Goal: Task Accomplishment & Management: Complete application form

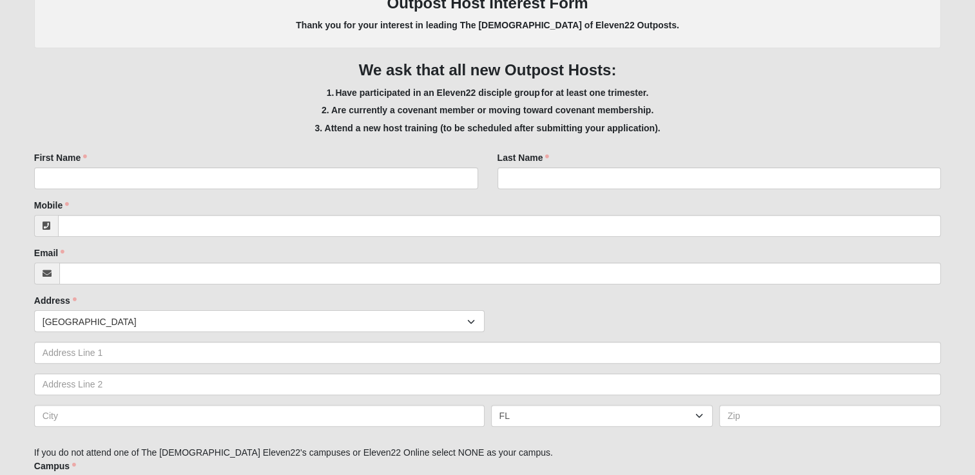
scroll to position [338, 0]
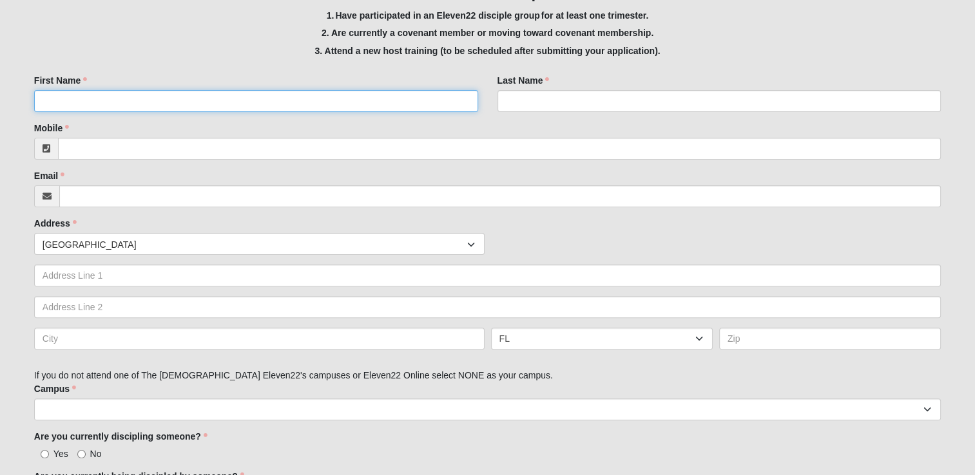
click at [65, 95] on input "First Name" at bounding box center [256, 101] width 444 height 22
type input "[PERSON_NAME]"
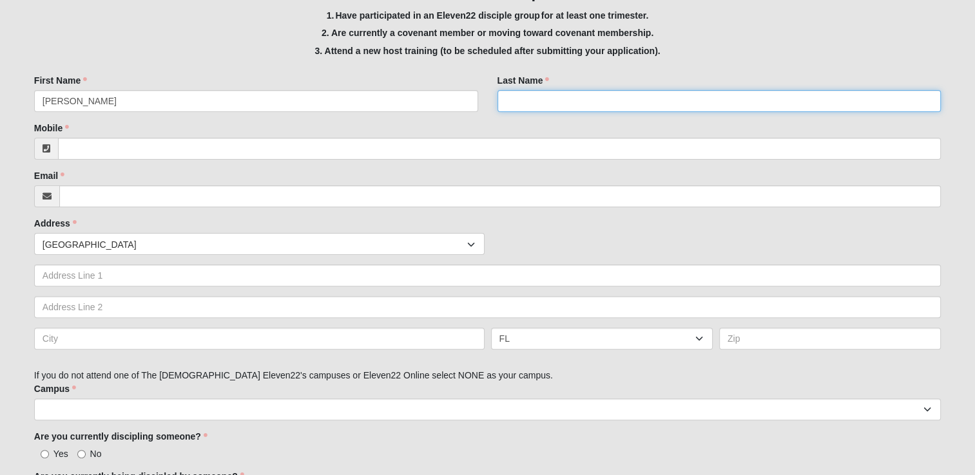
type input "[PERSON_NAME]"
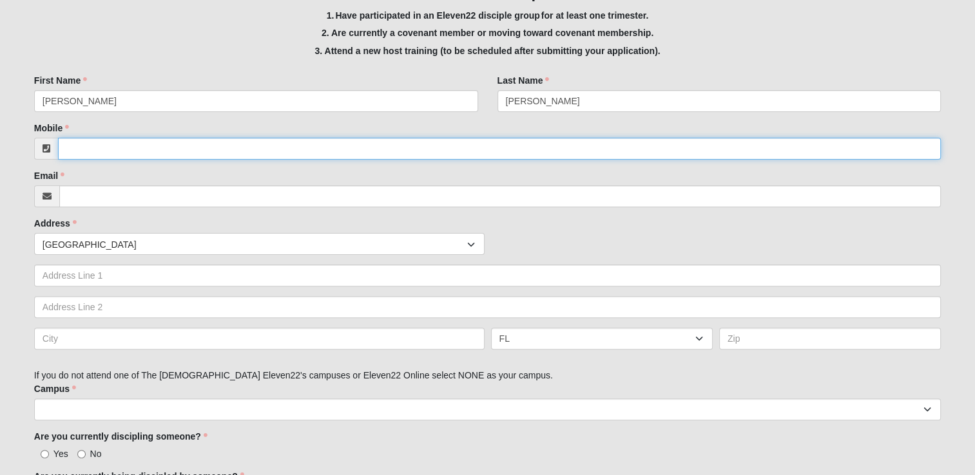
type input "9047165975"
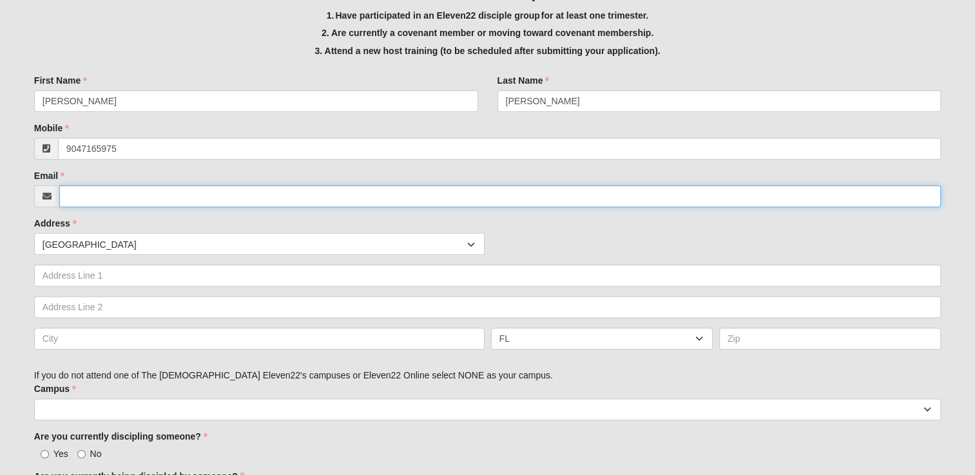
type input "[PERSON_NAME][EMAIL_ADDRESS][DOMAIN_NAME]"
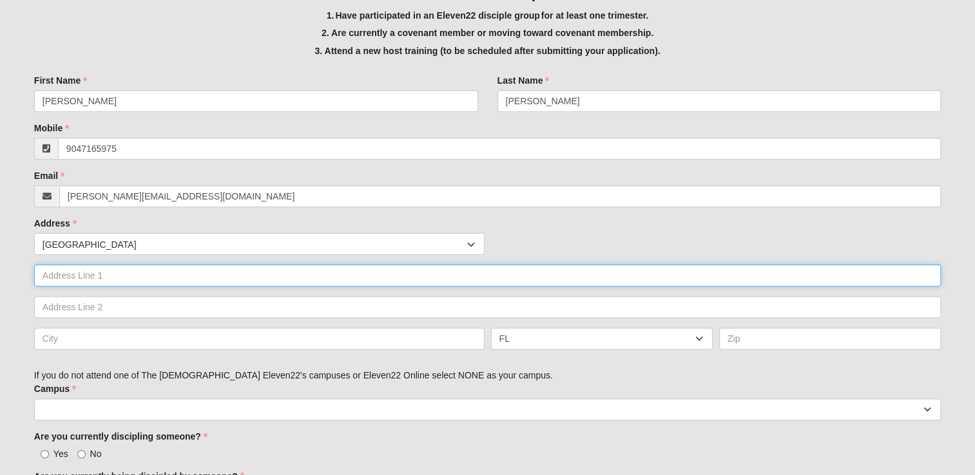
type input "[STREET_ADDRESS]"
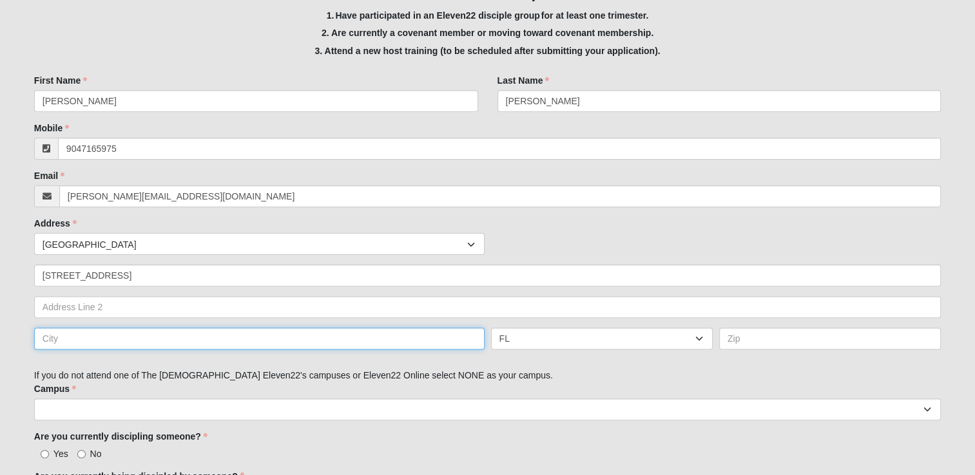
type input "Alpharetta, [US_STATE], [GEOGRAPHIC_DATA]"
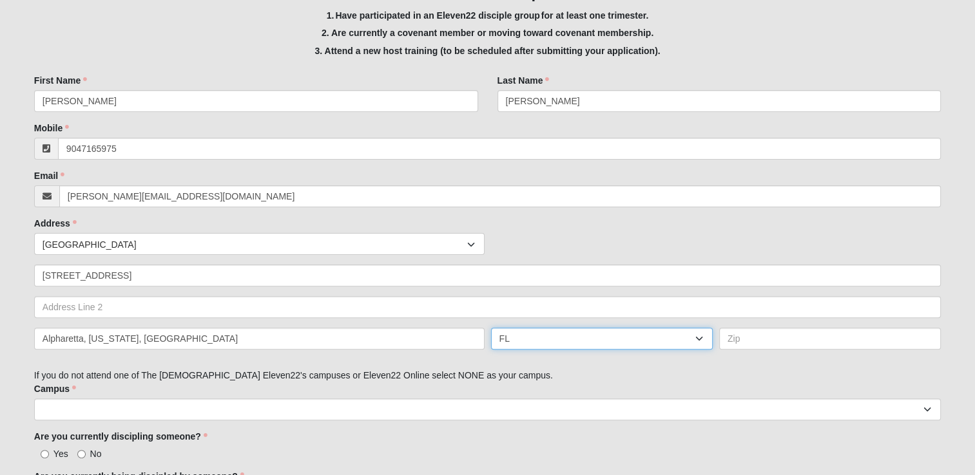
select select "GA"
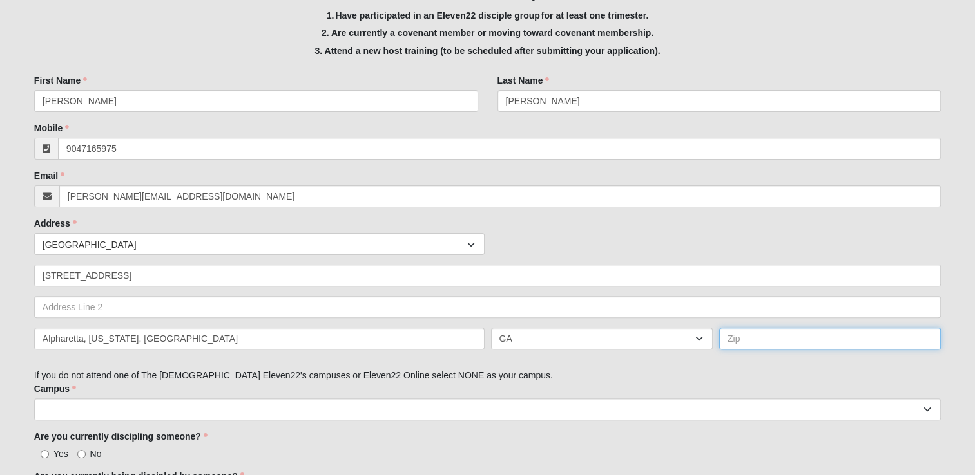
type input "30041-5539"
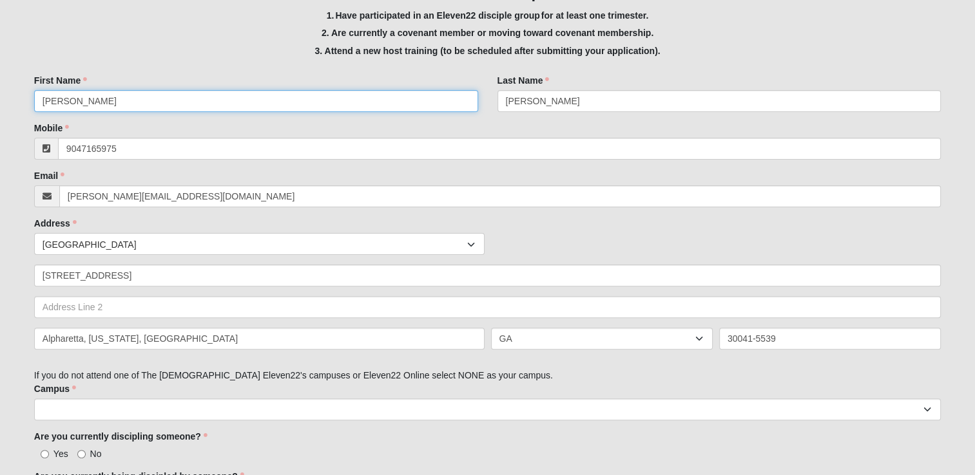
type input "[PHONE_NUMBER]"
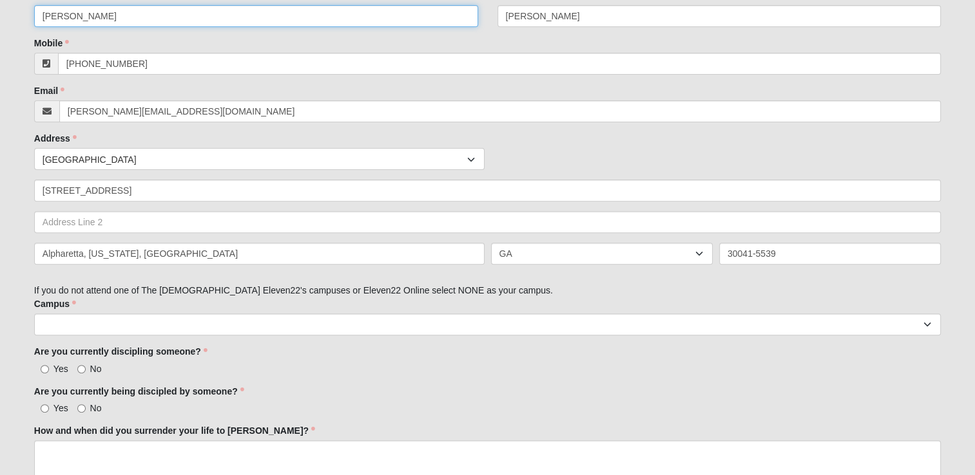
scroll to position [621, 0]
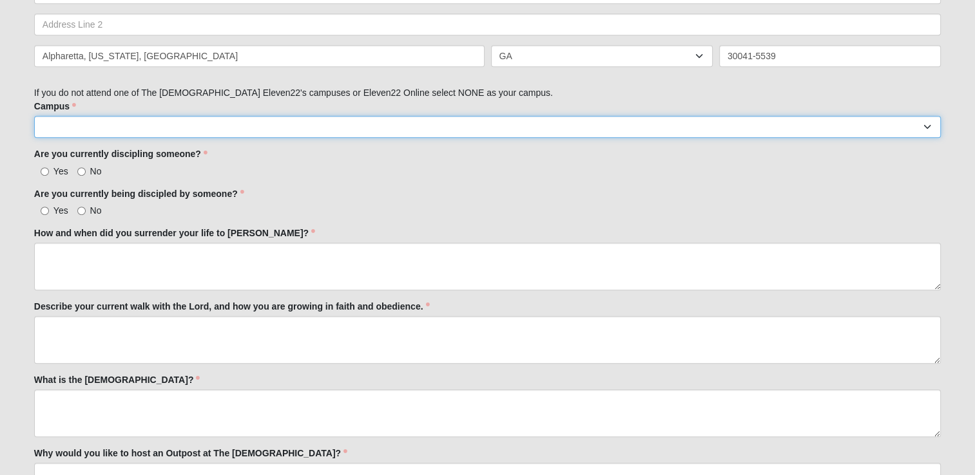
click at [47, 137] on select "Arlington Baymeadows Eleven22 Online [PERSON_NAME][GEOGRAPHIC_DATA] Jesup [GEOG…" at bounding box center [487, 127] width 906 height 22
click at [52, 127] on select "Arlington Baymeadows Eleven22 Online [PERSON_NAME][GEOGRAPHIC_DATA] Jesup [GEOG…" at bounding box center [487, 127] width 906 height 22
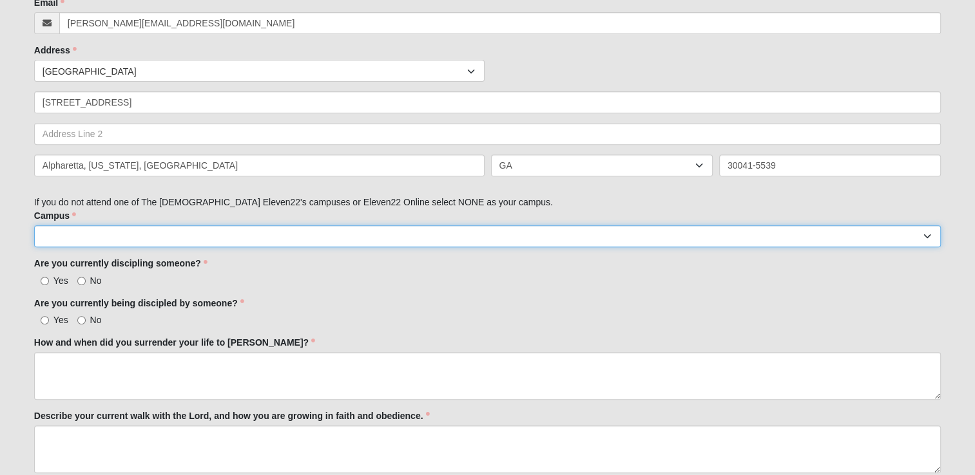
scroll to position [505, 0]
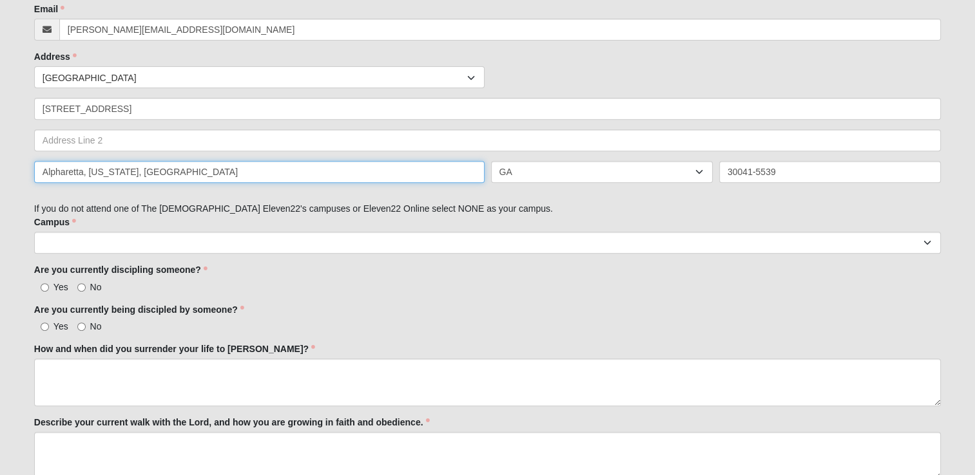
click at [218, 177] on input "Alpharetta, [US_STATE], [GEOGRAPHIC_DATA]" at bounding box center [259, 172] width 450 height 22
type input "A"
click input "submit" at bounding box center [0, 0] width 0 height 0
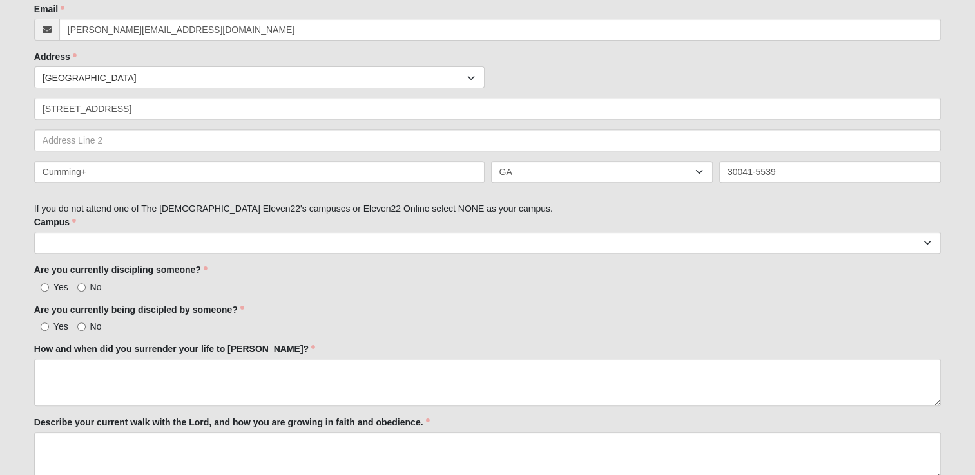
type input "Cumming\]="
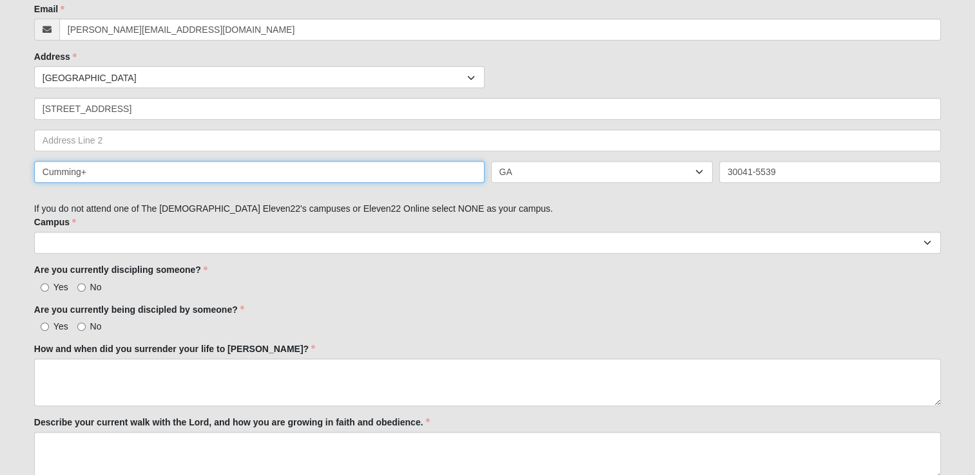
click at [94, 176] on input "Cumming+" at bounding box center [259, 172] width 450 height 22
click at [94, 176] on input "Cumming" at bounding box center [259, 172] width 450 height 22
type input "Cumming"
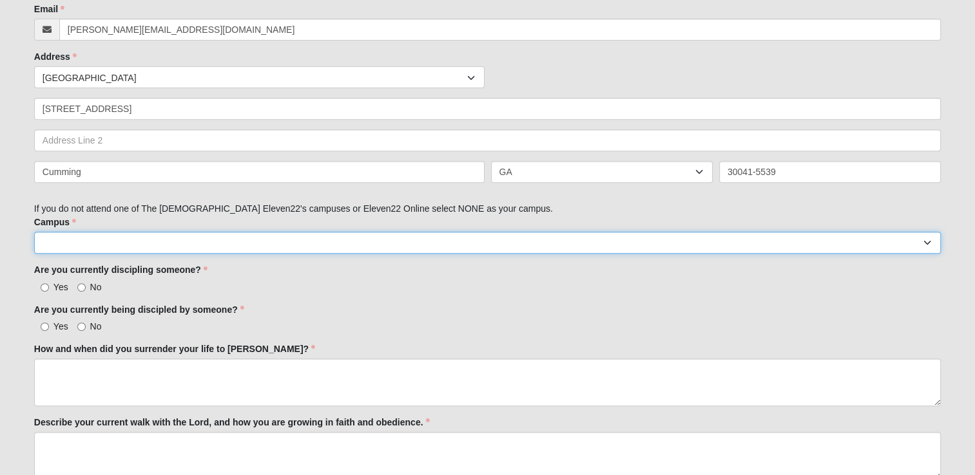
click at [357, 247] on select "Arlington Baymeadows Eleven22 Online [PERSON_NAME][GEOGRAPHIC_DATA] Jesup [GEOG…" at bounding box center [487, 243] width 906 height 22
click at [90, 240] on select "Arlington Baymeadows Eleven22 Online [PERSON_NAME][GEOGRAPHIC_DATA] Jesup [GEOG…" at bounding box center [487, 243] width 906 height 22
select select "10"
click at [34, 232] on select "Arlington Baymeadows Eleven22 Online [PERSON_NAME][GEOGRAPHIC_DATA] Jesup [GEOG…" at bounding box center [487, 243] width 906 height 22
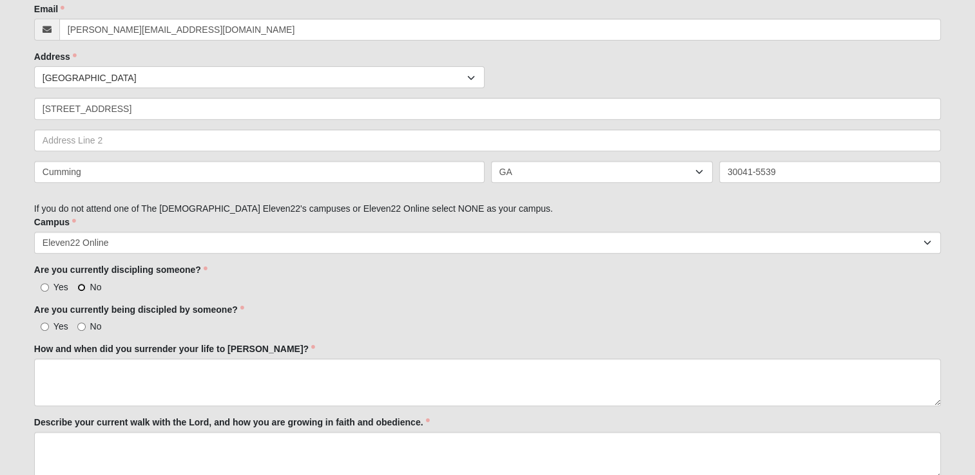
click at [80, 287] on input "No" at bounding box center [81, 287] width 8 height 8
radio input "true"
click at [41, 327] on input "Yes" at bounding box center [45, 327] width 8 height 8
radio input "true"
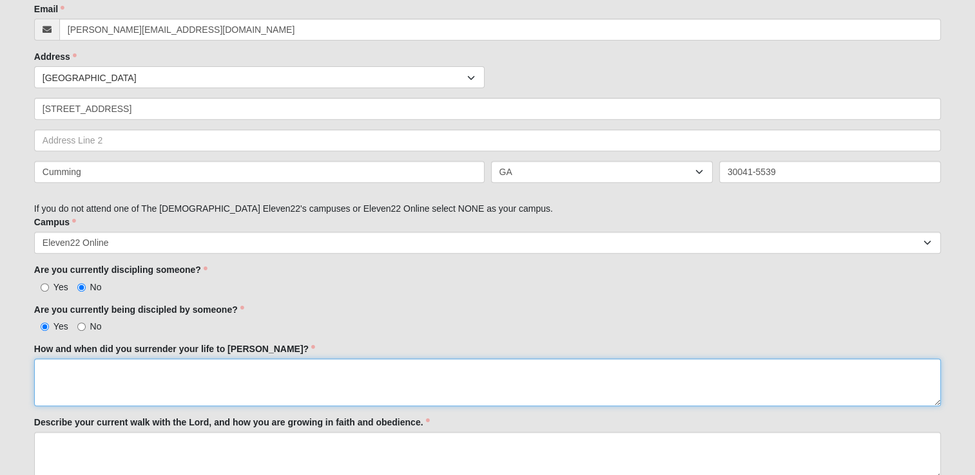
click at [78, 381] on textarea "How and when did you surrender your life to [PERSON_NAME]?" at bounding box center [487, 383] width 906 height 48
click at [202, 370] on textarea "I surrender ny life to [PERSON_NAME] about [DATE] [DATE]" at bounding box center [487, 383] width 906 height 48
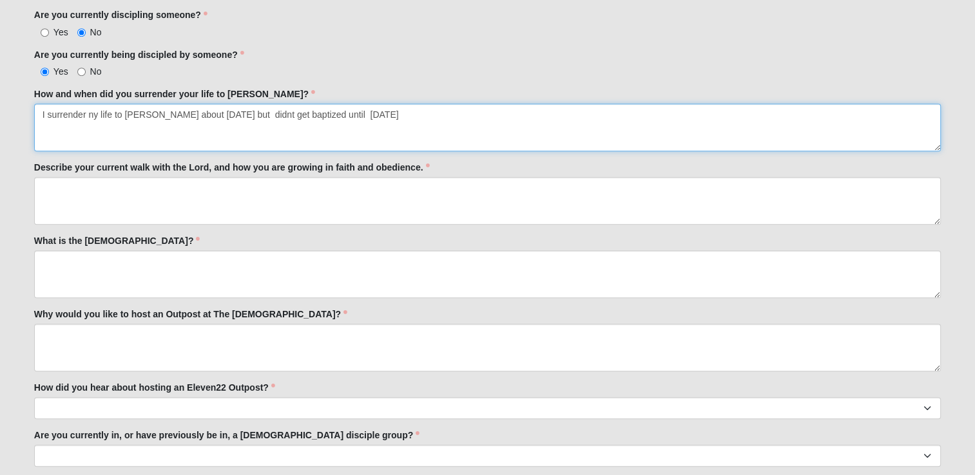
scroll to position [765, 0]
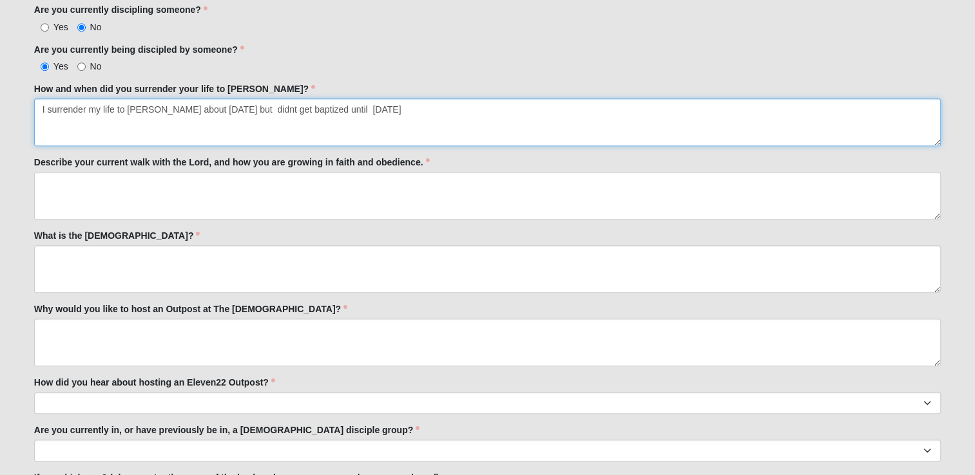
drag, startPoint x: 406, startPoint y: 111, endPoint x: 36, endPoint y: 113, distance: 370.4
click at [36, 113] on textarea "I surrender my life to [PERSON_NAME] about [DATE] but didnt get baptized until …" at bounding box center [487, 123] width 906 height 48
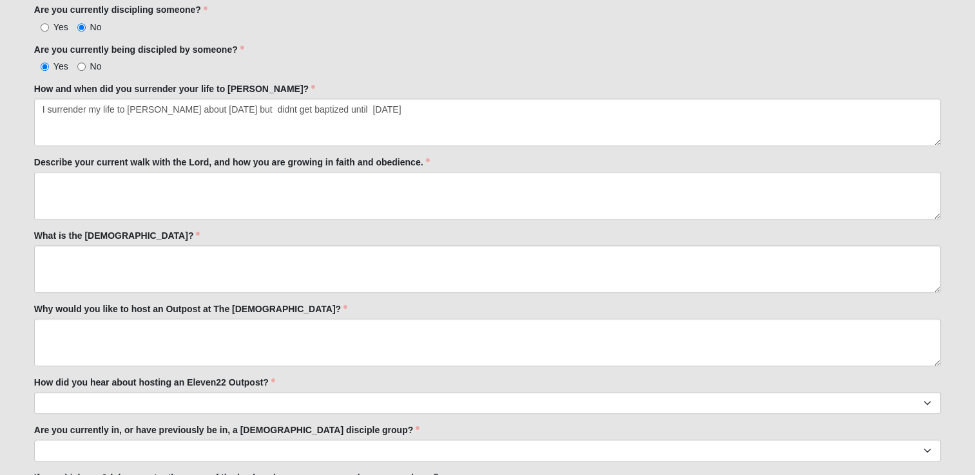
click at [61, 218] on div "Potential New Outpost Host 33.333333333333333333333333330% Complete Family Memb…" at bounding box center [487, 77] width 906 height 1382
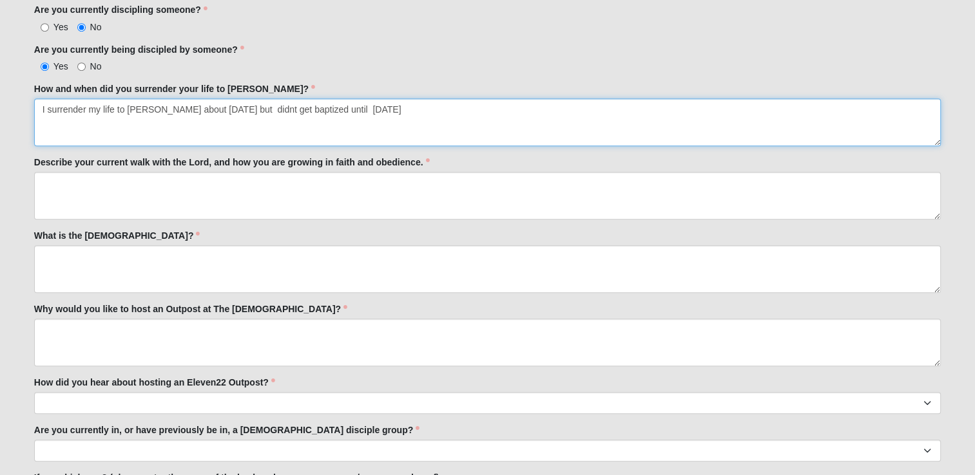
click at [405, 108] on textarea "I surrender my life to [PERSON_NAME] about [DATE] but didnt get baptized until …" at bounding box center [487, 123] width 906 height 48
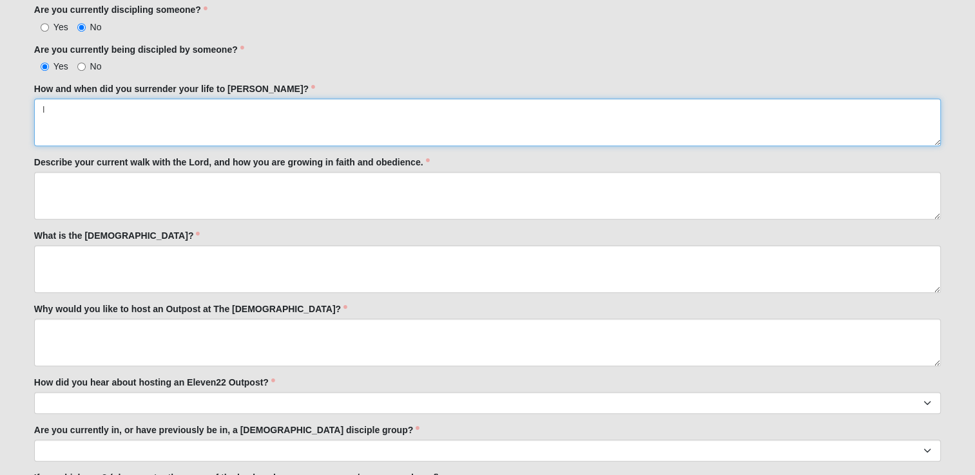
type textarea "I"
paste textarea "I gave my life to [PERSON_NAME] about [DATE], but I wasn’t baptized until [DATE…"
type textarea "I gave my life to [PERSON_NAME] about [DATE], but I wasn’t baptized until [DATE…"
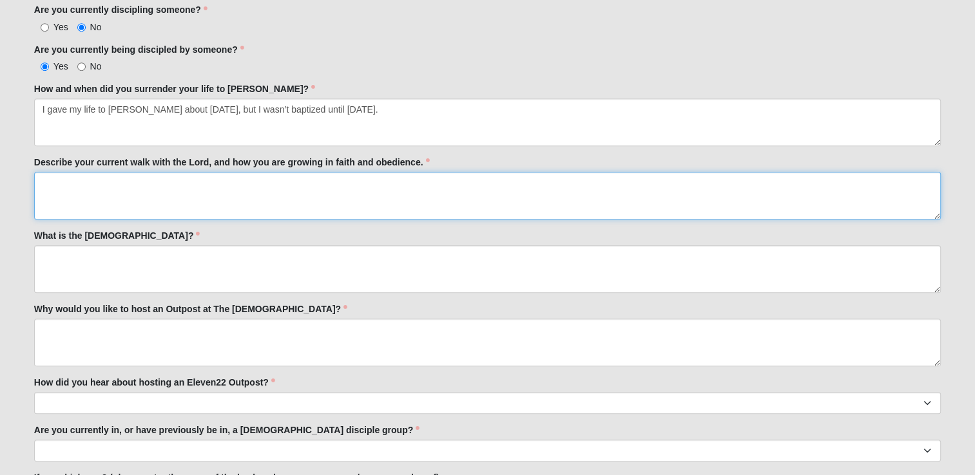
click at [82, 210] on textarea "Describe your current walk with the Lord, and how you are growing in faith and …" at bounding box center [487, 196] width 906 height 48
click at [73, 183] on textarea "Describe your current walk with the Lord, and how you are growing in faith and …" at bounding box center [487, 196] width 906 height 48
click at [61, 191] on textarea "Describe your current walk with the Lord, and how you are growing in faith and …" at bounding box center [487, 196] width 906 height 48
paste textarea "I’m originally from [GEOGRAPHIC_DATA], [GEOGRAPHIC_DATA], but I moved to [GEOGR…"
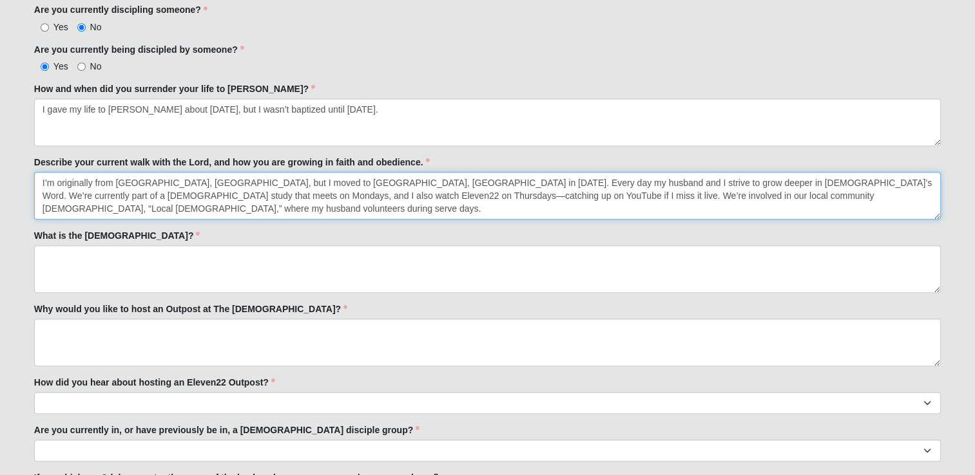
scroll to position [13, 0]
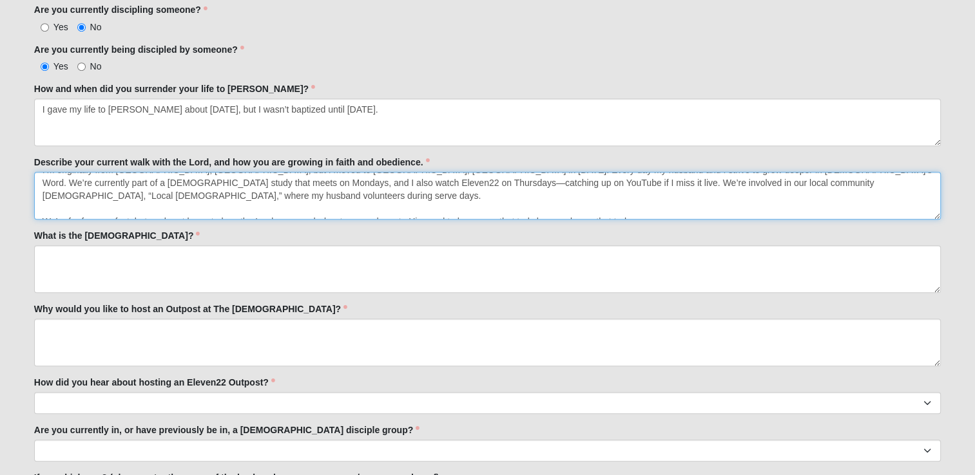
type textarea "I’m originally from [GEOGRAPHIC_DATA], [GEOGRAPHIC_DATA], but I moved to [GEOGR…"
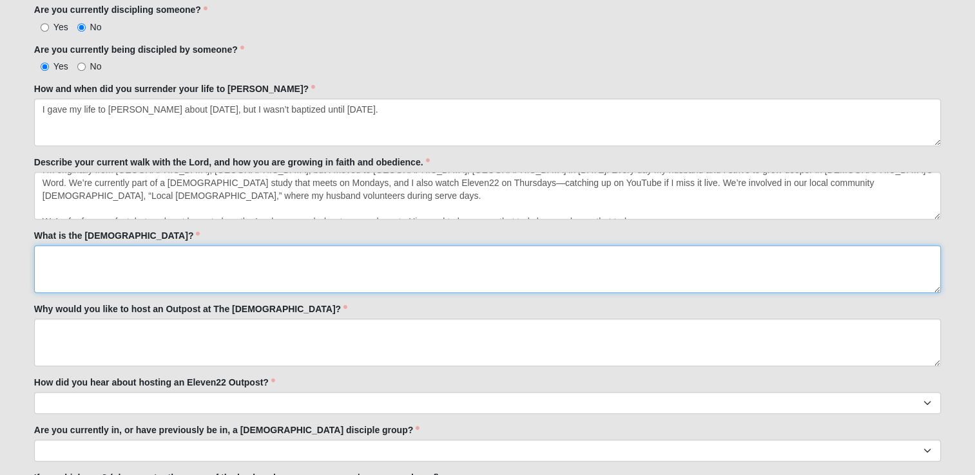
click at [133, 280] on textarea "What is the [DEMOGRAPHIC_DATA]?" at bounding box center [487, 269] width 906 height 48
click at [52, 256] on textarea "What is the [DEMOGRAPHIC_DATA]?" at bounding box center [487, 269] width 906 height 48
paste textarea "The [DEMOGRAPHIC_DATA] is the “good news” of [PERSON_NAME]—the living Word of […"
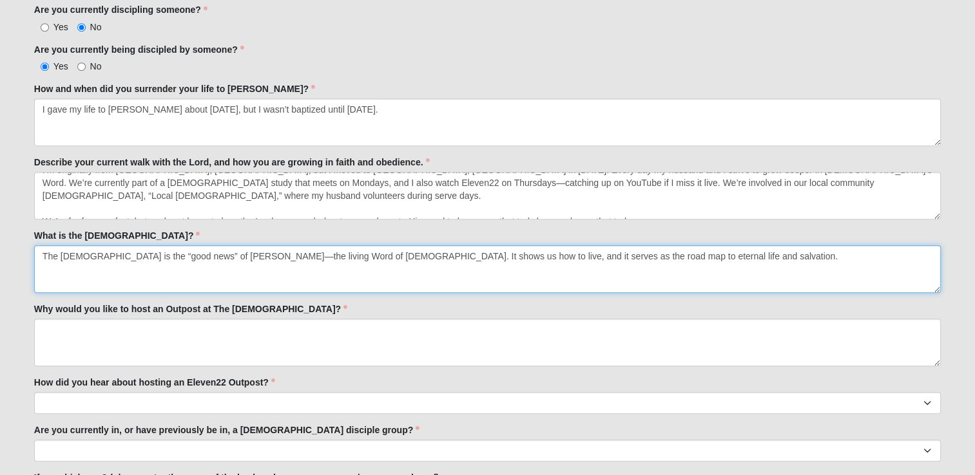
type textarea "The [DEMOGRAPHIC_DATA] is the “good news” of [PERSON_NAME]—the living Word of […"
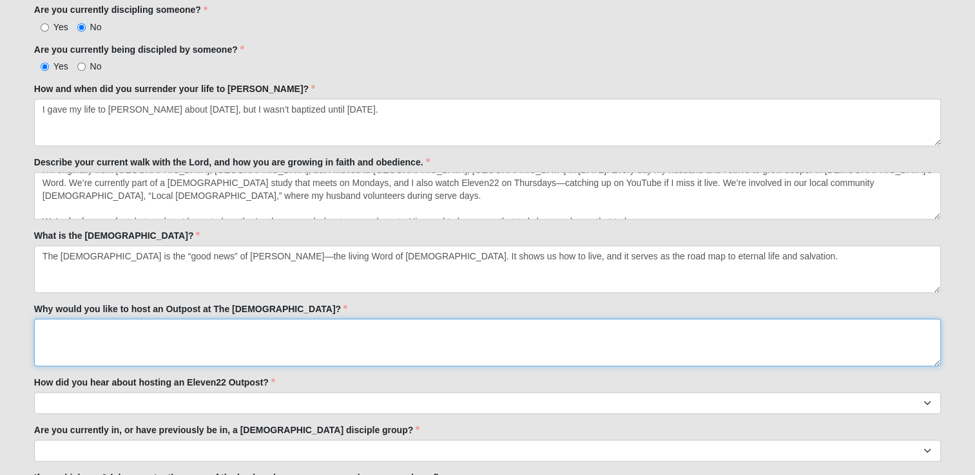
click at [93, 345] on textarea "Why would you like to host an Outpost at The [DEMOGRAPHIC_DATA]?" at bounding box center [487, 343] width 906 height 48
paste textarea "Lorem Ipsumd: S amet Consec24 ad elit. Seddoe Temp in utl etdo magnaali eni’a m…"
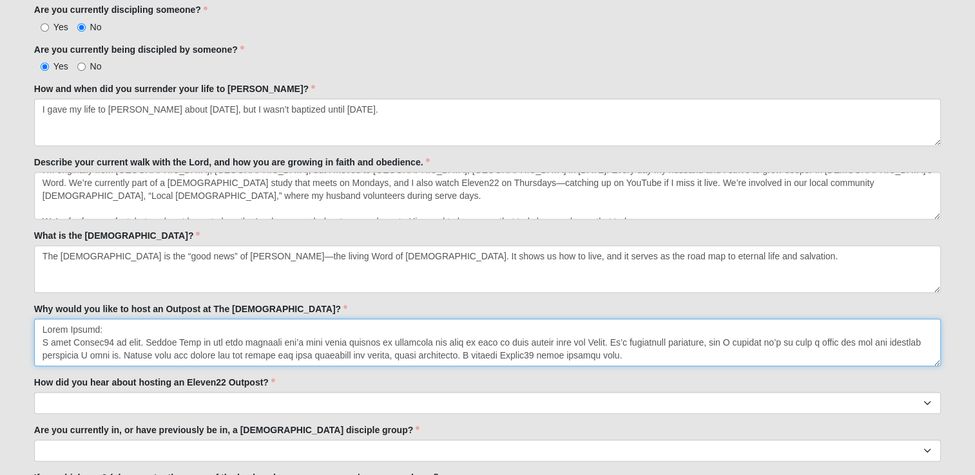
scroll to position [162, 0]
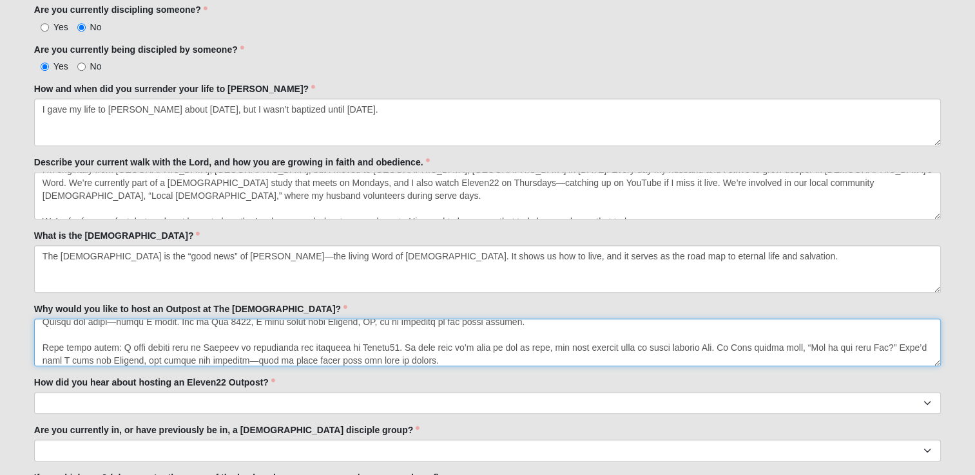
type textarea "Lorem Ipsumd: S amet Consec24 ad elit. Seddoe Temp in utl etdo magnaali eni’a m…"
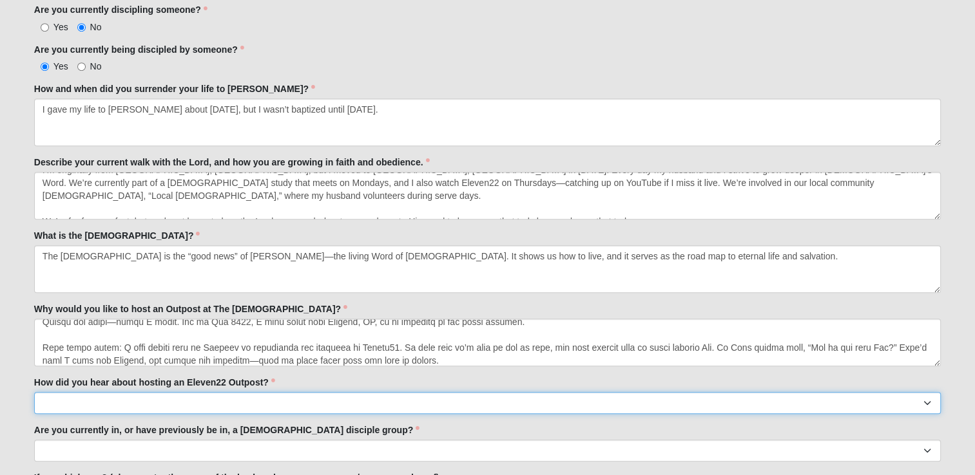
click at [106, 404] on select "Worship Guide [DEMOGRAPHIC_DATA]/In-service announcement Website Social Media E…" at bounding box center [487, 403] width 906 height 22
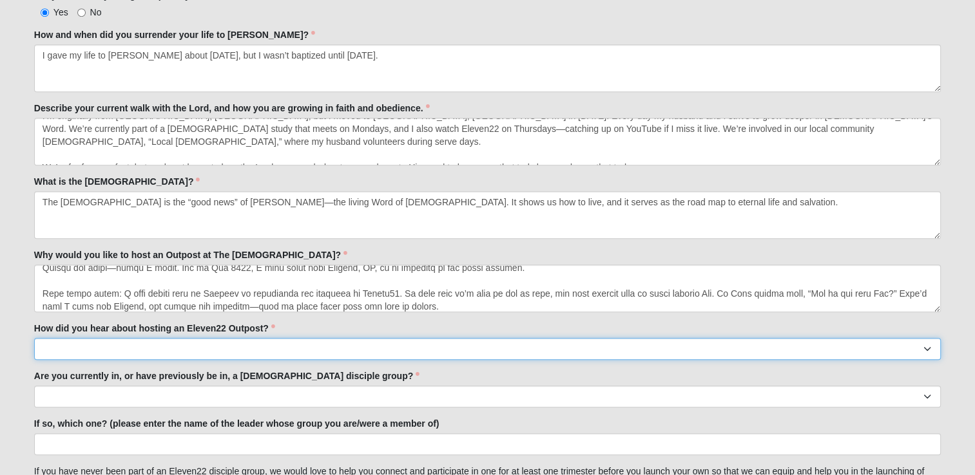
scroll to position [819, 0]
click at [94, 348] on select "Worship Guide [DEMOGRAPHIC_DATA]/In-service announcement Website Social Media E…" at bounding box center [487, 349] width 906 height 22
select select "Staff/Serve Staff Volunteer"
click at [34, 338] on select "Worship Guide [DEMOGRAPHIC_DATA]/In-service announcement Website Social Media E…" at bounding box center [487, 349] width 906 height 22
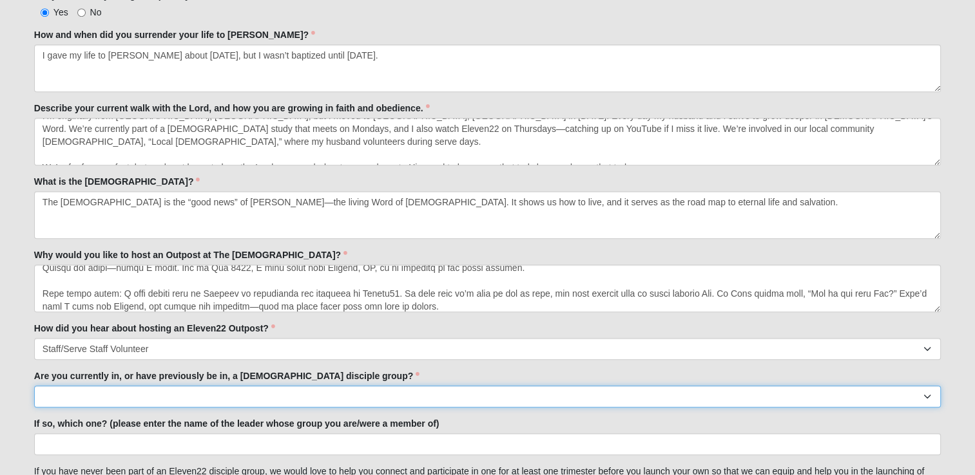
click at [82, 390] on select "Yes No" at bounding box center [487, 397] width 906 height 22
select select "No"
click at [34, 386] on select "Yes No" at bounding box center [487, 397] width 906 height 22
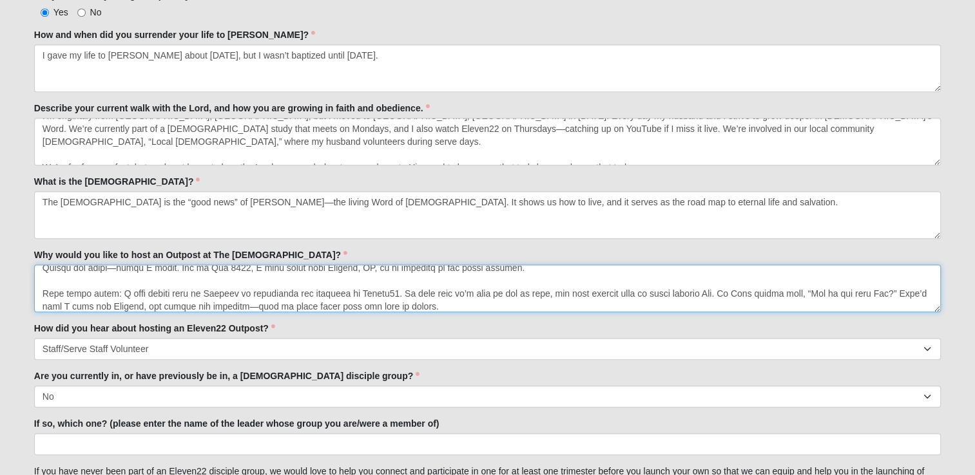
click at [231, 285] on textarea "Why would you like to host an Outpost at The [DEMOGRAPHIC_DATA]?" at bounding box center [487, 289] width 906 height 48
click at [245, 267] on textarea "Why would you like to host an Outpost at The [DEMOGRAPHIC_DATA]?" at bounding box center [487, 289] width 906 height 48
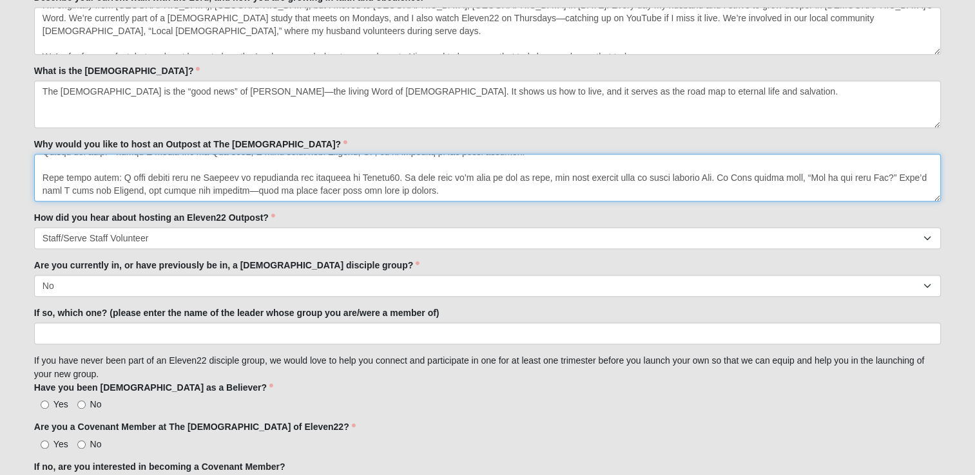
scroll to position [933, 0]
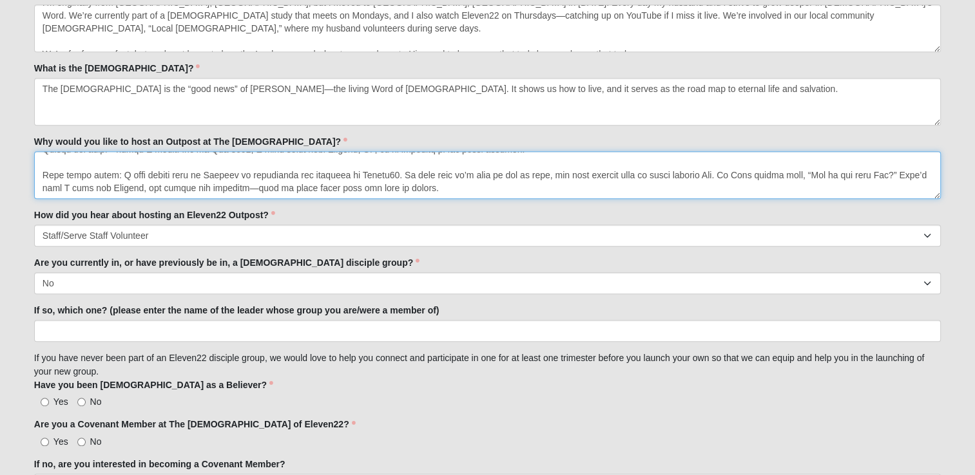
click at [458, 178] on textarea "Why would you like to host an Outpost at The [DEMOGRAPHIC_DATA]?" at bounding box center [487, 175] width 906 height 48
click at [454, 183] on textarea "Why would you like to host an Outpost at The [DEMOGRAPHIC_DATA]?" at bounding box center [487, 175] width 906 height 48
click at [55, 184] on textarea "Why would you like to host an Outpost at The [DEMOGRAPHIC_DATA]?" at bounding box center [487, 175] width 906 height 48
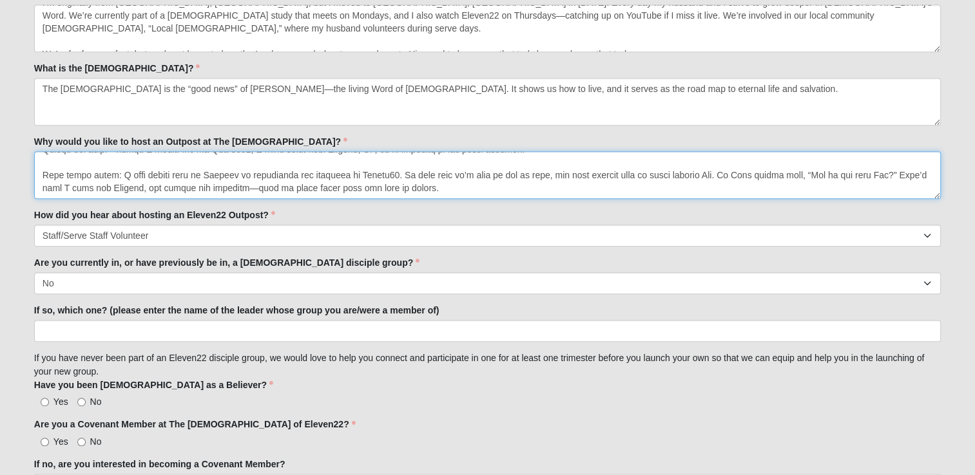
paste textarea "Eleven22 changed my life for the better—it truly saved my life."
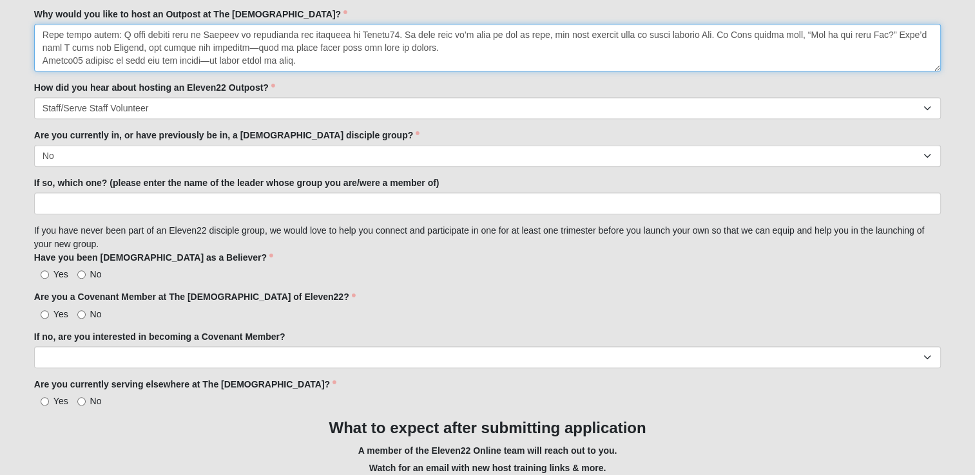
scroll to position [1035, 0]
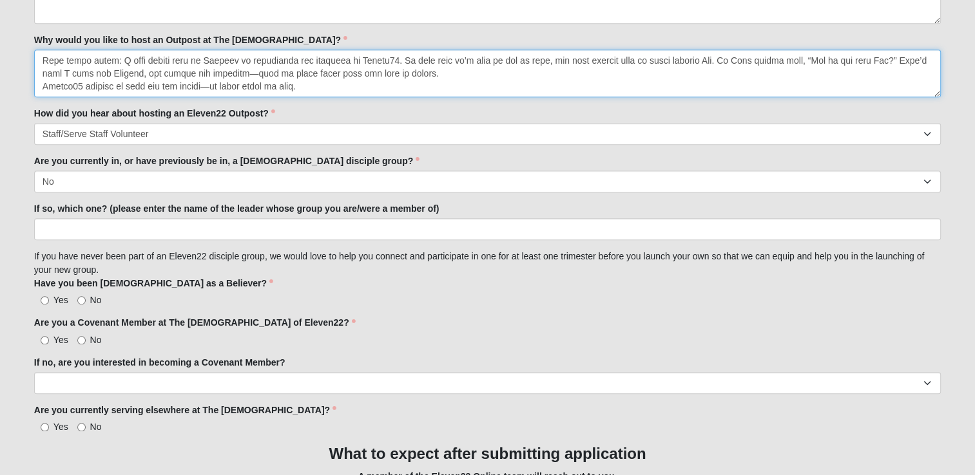
type textarea "Lorem Ipsumd: S amet Consec24 ad elit. Seddoe Temp in utl etdo magnaali eni’a m…"
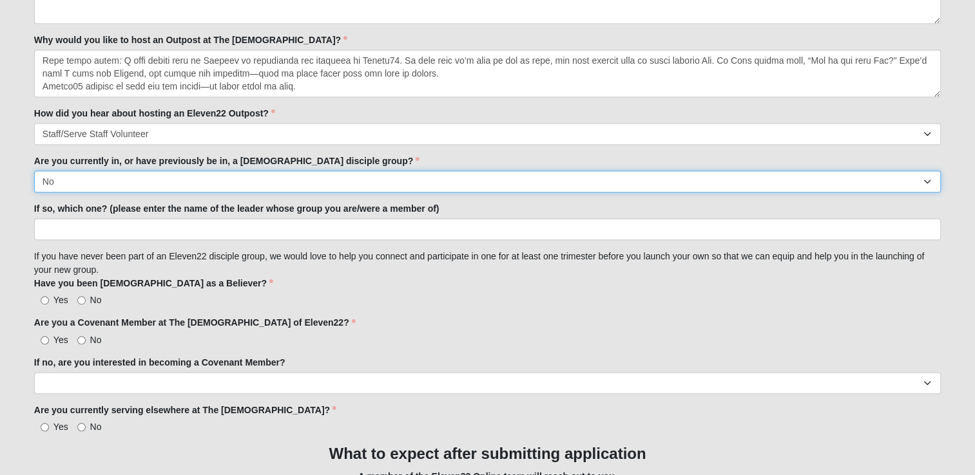
click at [79, 179] on select "Yes No" at bounding box center [487, 182] width 906 height 22
select select "Yes"
click at [34, 171] on select "Yes No" at bounding box center [487, 182] width 906 height 22
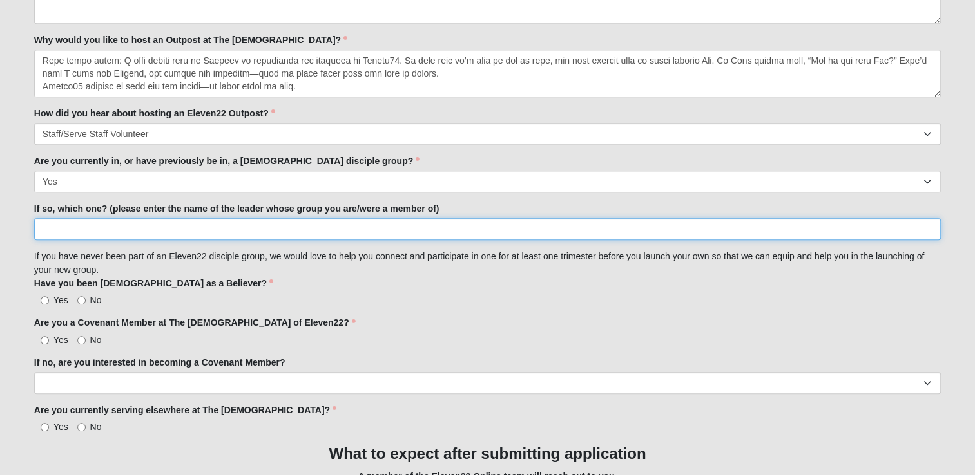
click at [68, 227] on input "If so, which one? (please enter the name of the leader whose group you are/were…" at bounding box center [487, 229] width 906 height 22
type input "[PERSON_NAME]"
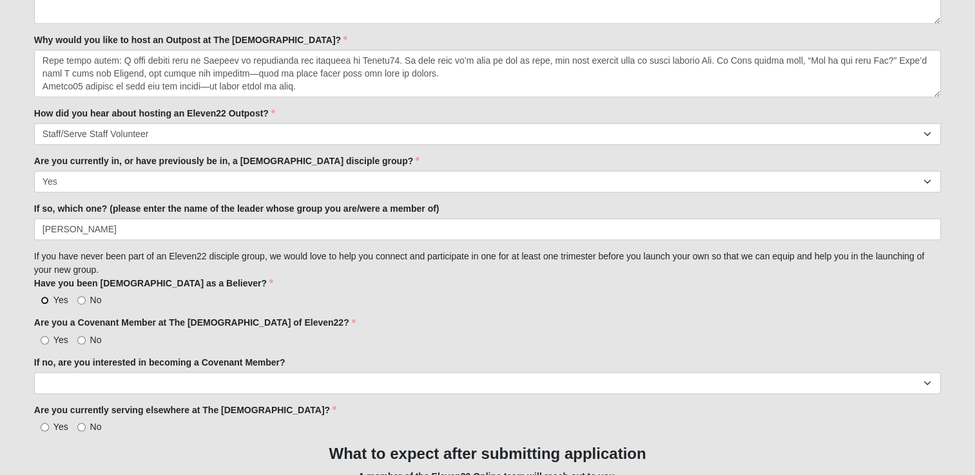
click at [42, 299] on input "Yes" at bounding box center [45, 300] width 8 height 8
radio input "true"
click at [82, 339] on input "No" at bounding box center [81, 340] width 8 height 8
radio input "true"
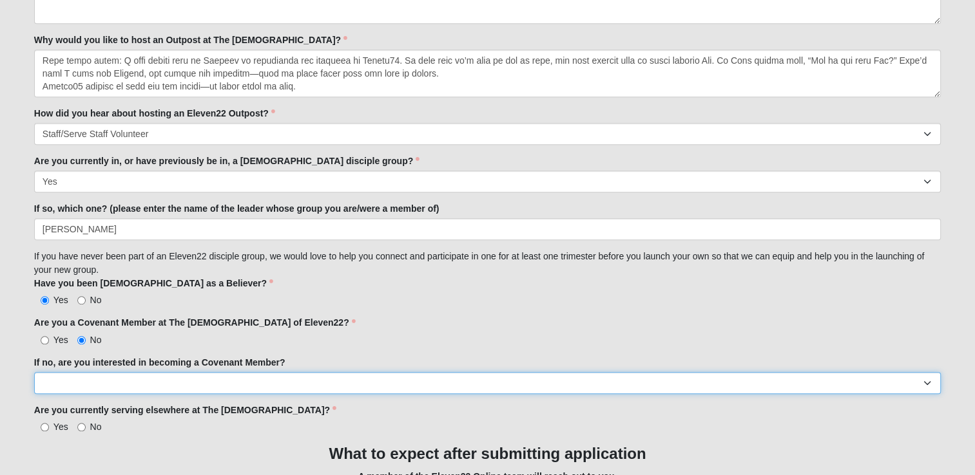
click at [72, 381] on select "Yes No" at bounding box center [487, 383] width 906 height 22
select select "Yes"
click at [34, 372] on select "Yes No" at bounding box center [487, 383] width 906 height 22
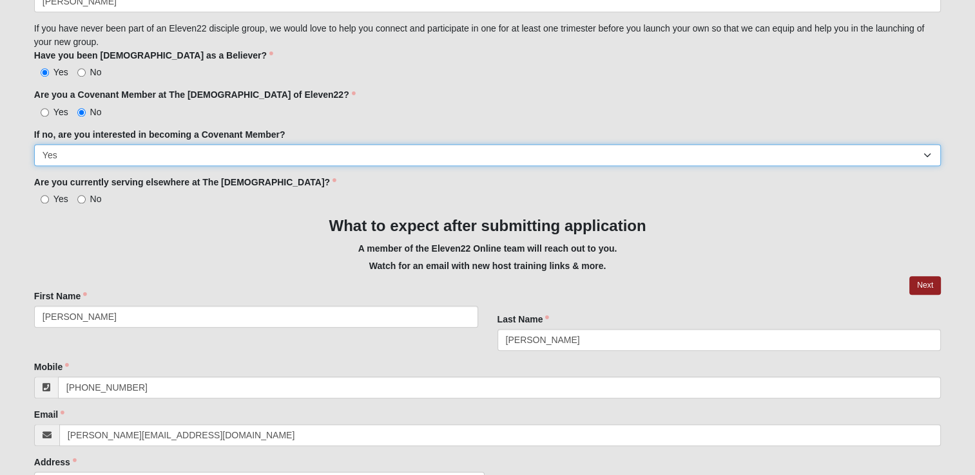
scroll to position [1254, 0]
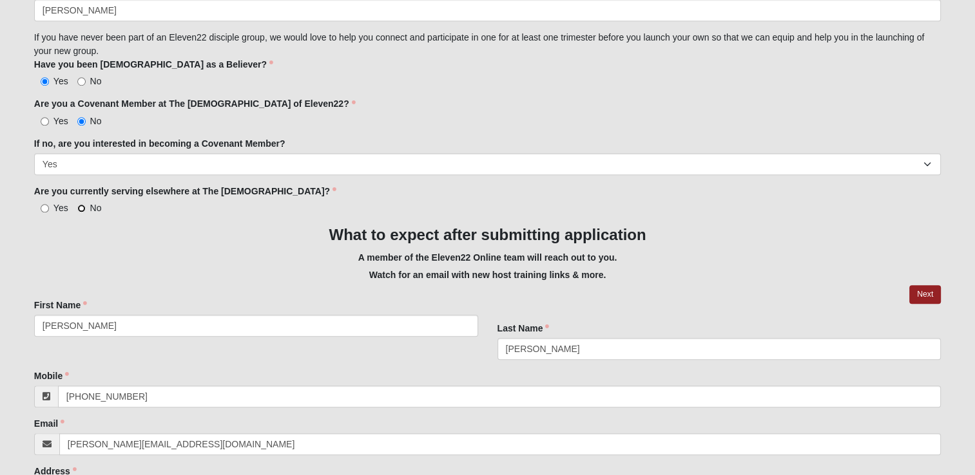
click at [80, 204] on input "No" at bounding box center [81, 208] width 8 height 8
radio input "true"
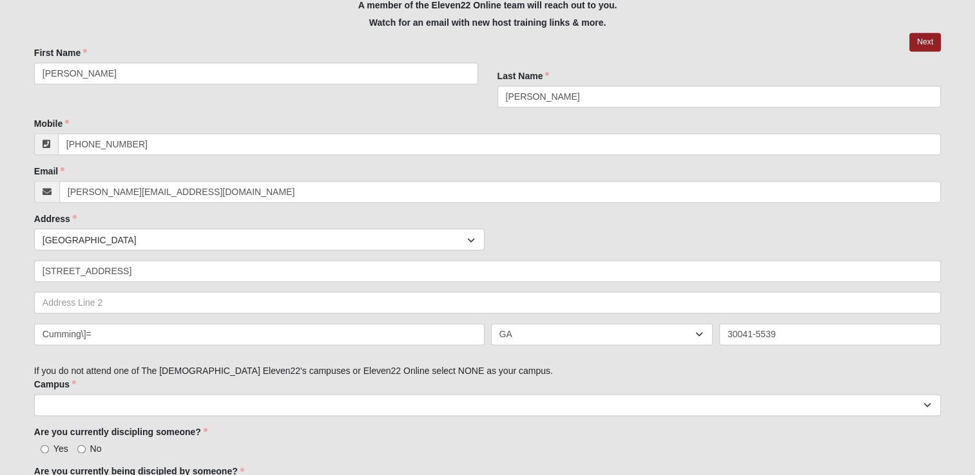
scroll to position [1509, 0]
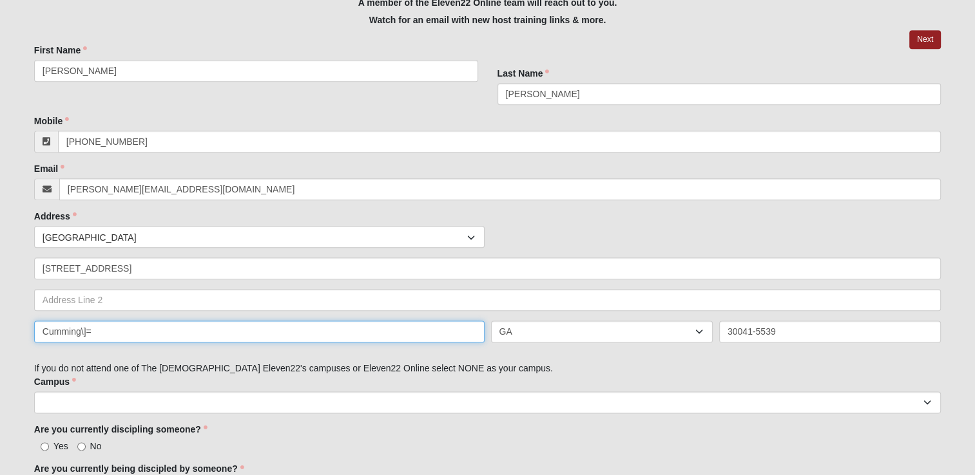
click at [100, 332] on input "Cumming\]=" at bounding box center [259, 332] width 450 height 22
click at [94, 323] on input "Cumming\" at bounding box center [259, 332] width 450 height 22
type input "Cumming"
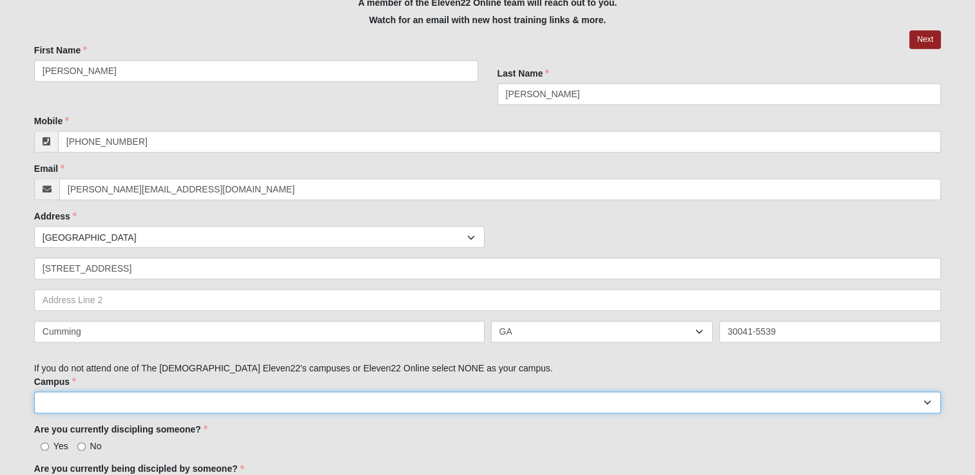
click at [83, 402] on select "Arlington Baymeadows Eleven22 Online [PERSON_NAME][GEOGRAPHIC_DATA] Jesup [GEOG…" at bounding box center [487, 403] width 906 height 22
select select "10"
click at [34, 392] on select "Arlington Baymeadows Eleven22 Online [PERSON_NAME][GEOGRAPHIC_DATA] Jesup [GEOG…" at bounding box center [487, 403] width 906 height 22
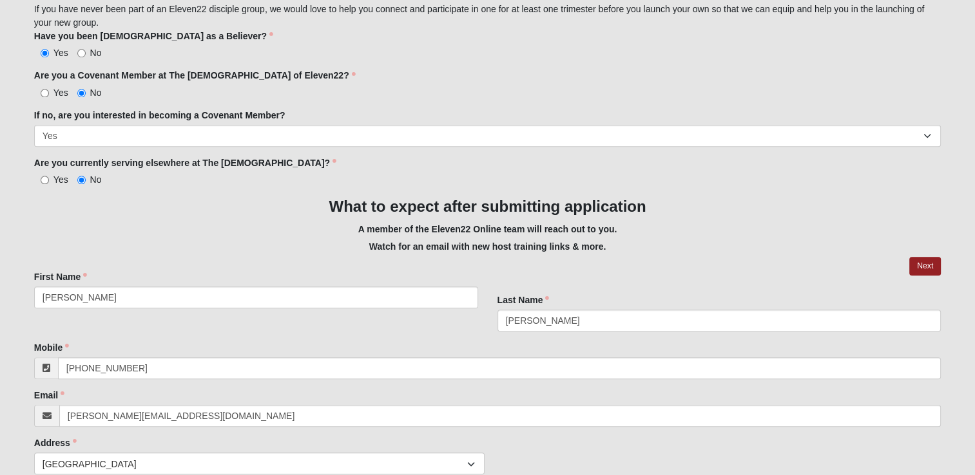
scroll to position [1283, 0]
click at [922, 268] on link "Next" at bounding box center [925, 265] width 32 height 19
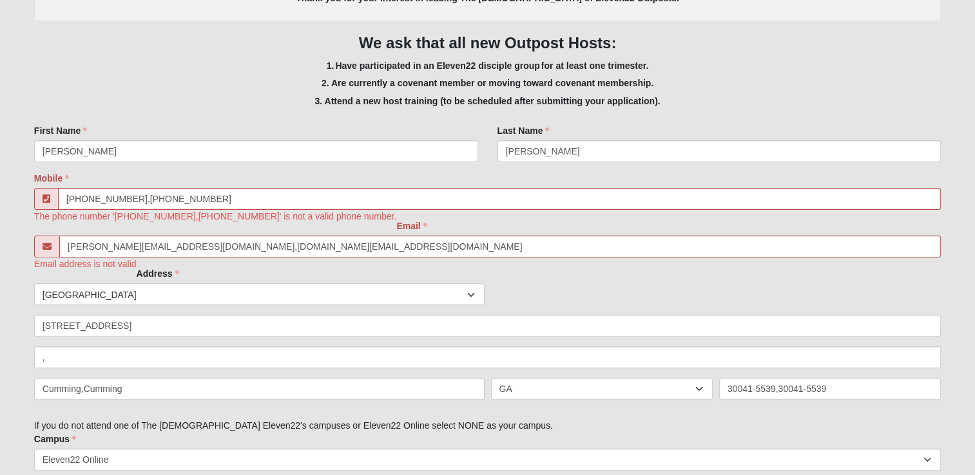
scroll to position [499, 0]
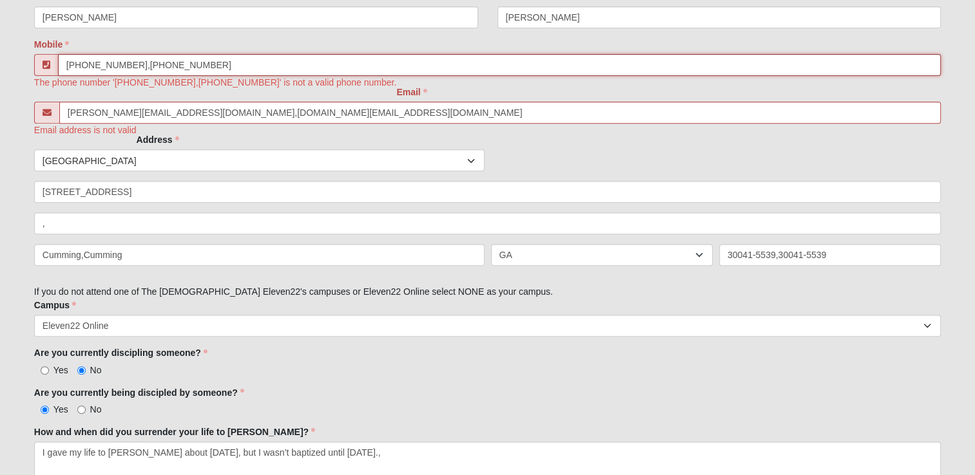
click at [195, 66] on input "[PHONE_NUMBER],[PHONE_NUMBER]" at bounding box center [499, 65] width 882 height 22
type input "[PHONE_NUMBER]"
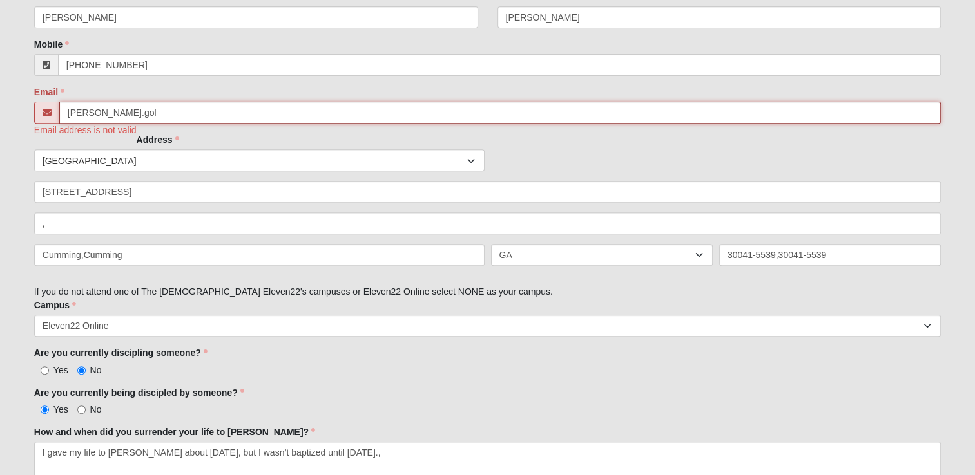
type input "[PERSON_NAME][EMAIL_ADDRESS][DOMAIN_NAME]"
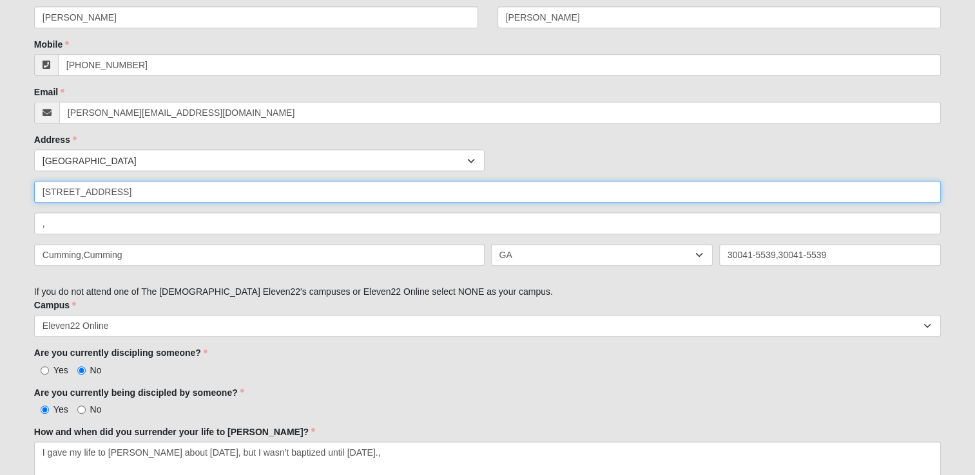
type input "[STREET_ADDRESS]"
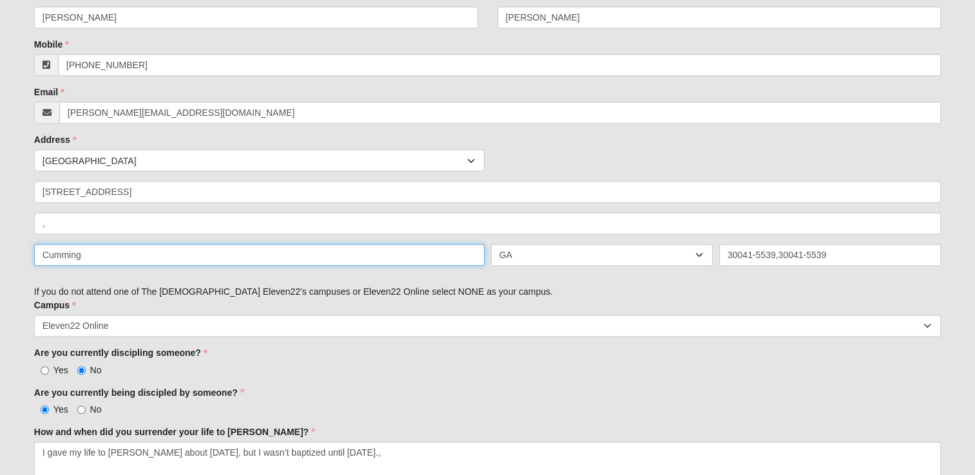
type input "Cumming"
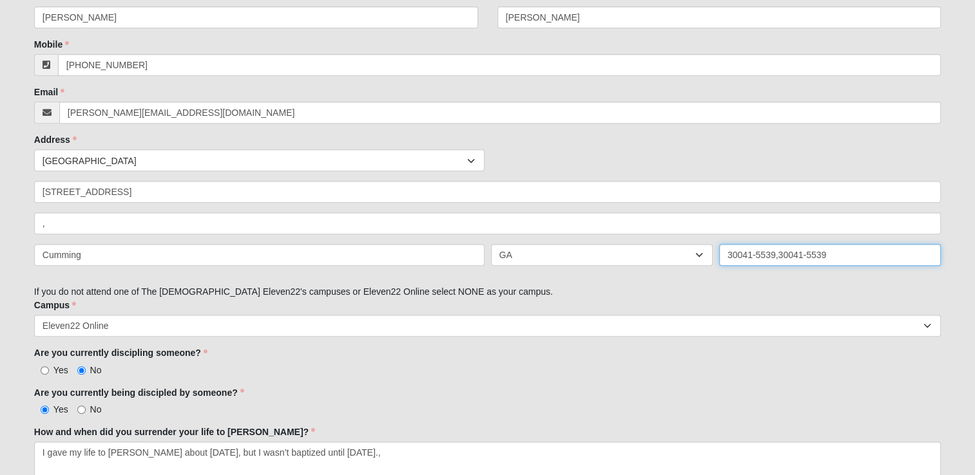
click at [820, 251] on input "30041-5539,30041-5539" at bounding box center [830, 255] width 222 height 22
type input "9"
type input "30041"
click at [414, 370] on div "Yes No" at bounding box center [487, 370] width 906 height 14
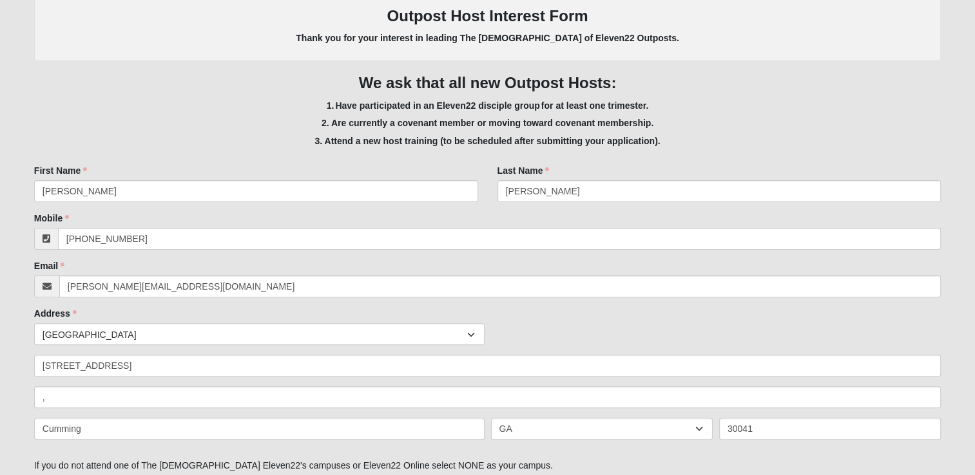
scroll to position [332, 0]
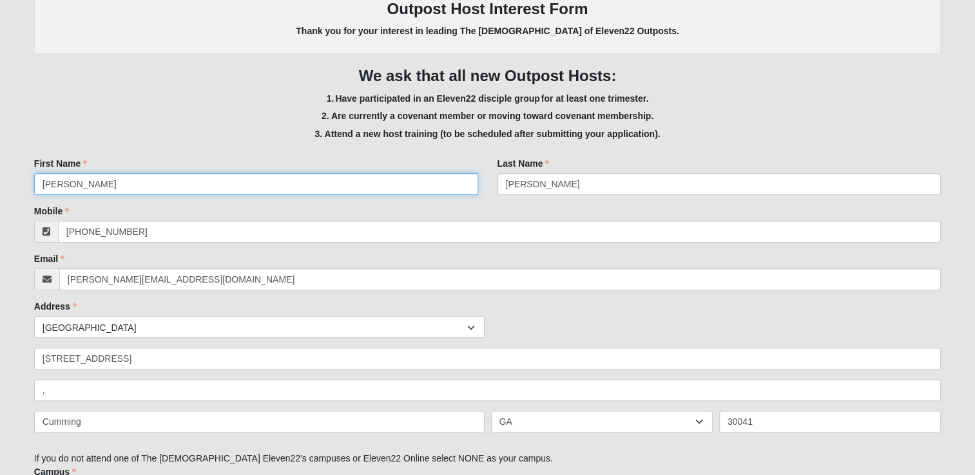
click at [129, 178] on input "[PERSON_NAME]" at bounding box center [256, 184] width 444 height 22
type input "[PERSON_NAME]"
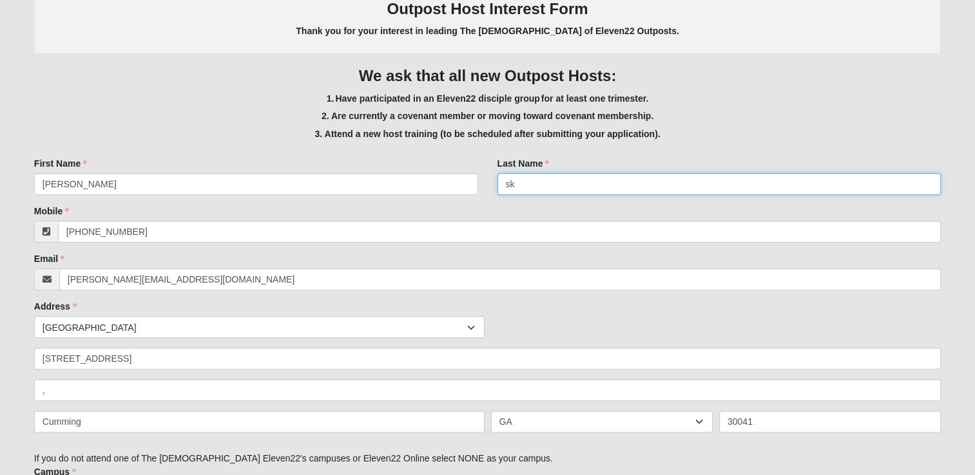
type input "s"
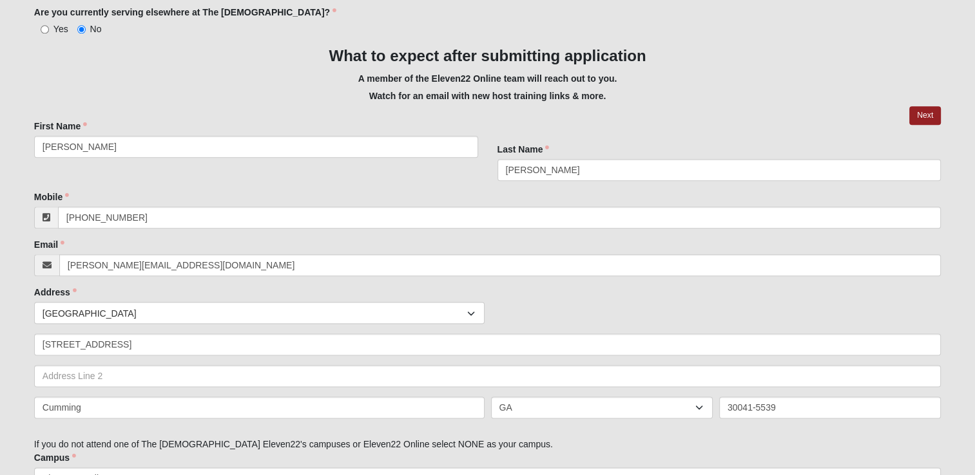
scroll to position [1510, 0]
type input "[PERSON_NAME]"
click at [928, 110] on link "Next" at bounding box center [925, 115] width 32 height 19
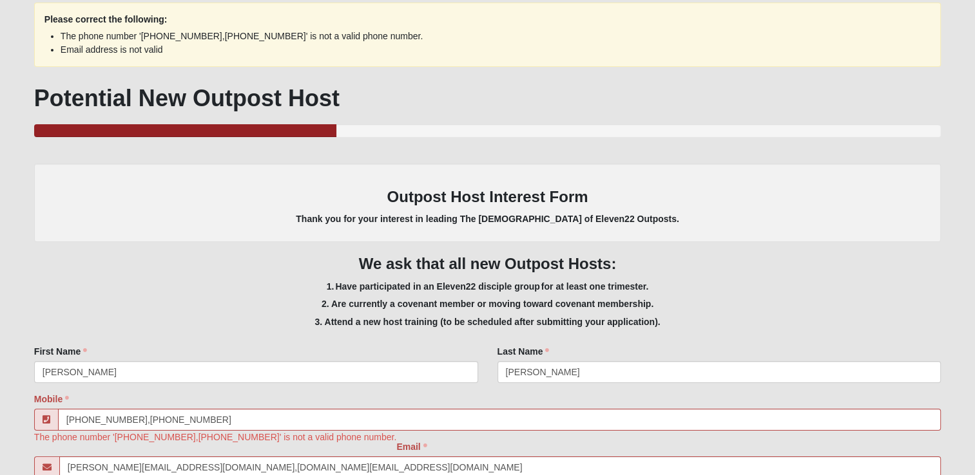
scroll to position [144, 0]
click at [247, 416] on input "[PHONE_NUMBER],[PHONE_NUMBER]" at bounding box center [499, 420] width 882 height 22
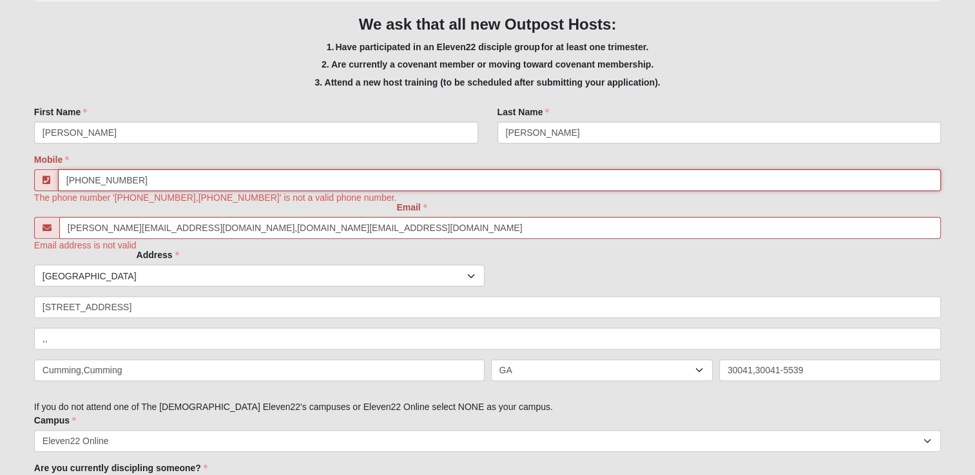
scroll to position [415, 0]
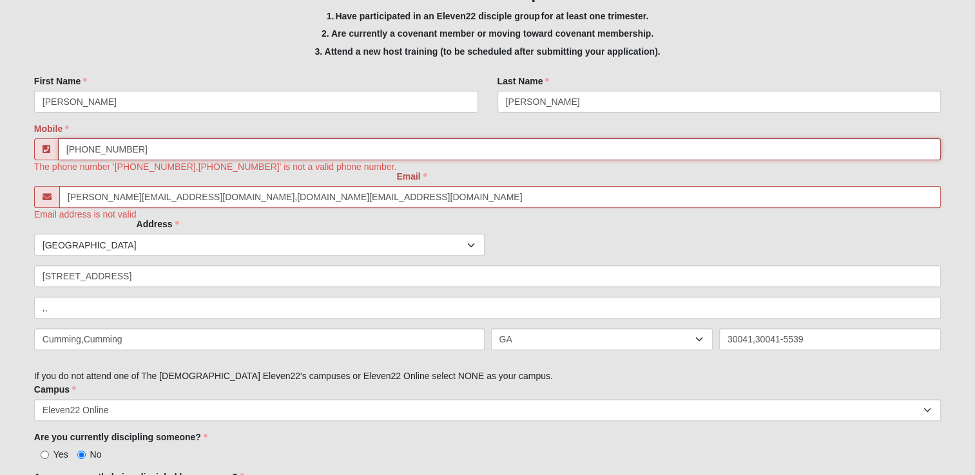
type input "[PHONE_NUMBER]"
click at [122, 94] on input "[PERSON_NAME]" at bounding box center [256, 102] width 444 height 22
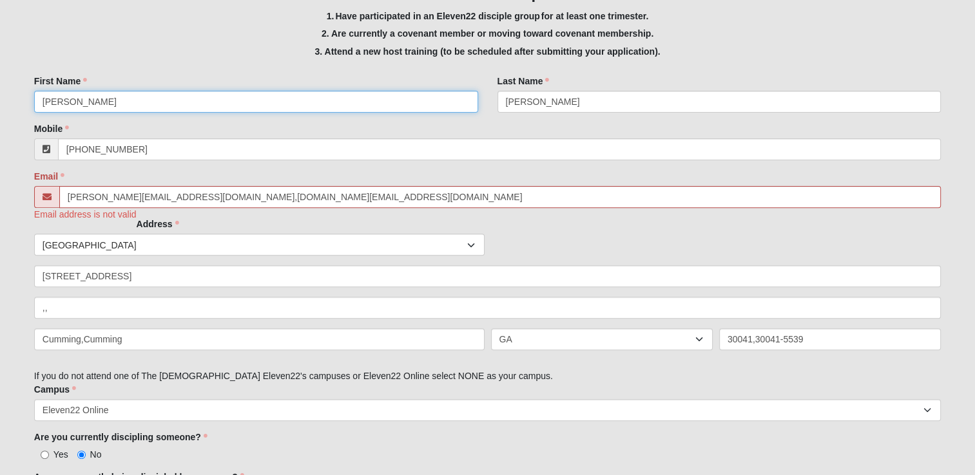
type input "[PERSON_NAME]"
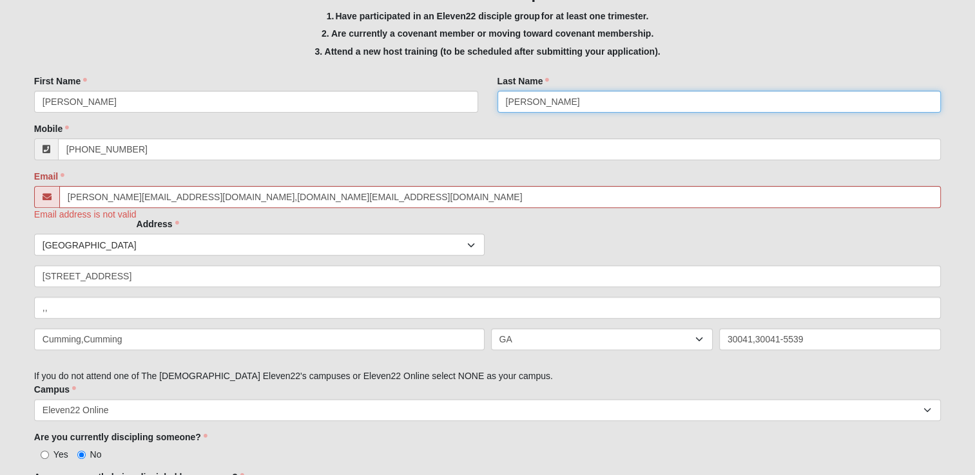
drag, startPoint x: 543, startPoint y: 98, endPoint x: 665, endPoint y: 106, distance: 122.0
click at [665, 106] on input "[PERSON_NAME]" at bounding box center [719, 102] width 444 height 22
type input "[PERSON_NAME]"
click at [323, 196] on input "[PERSON_NAME][EMAIL_ADDRESS][DOMAIN_NAME],[DOMAIN_NAME][EMAIL_ADDRESS][DOMAIN_N…" at bounding box center [499, 197] width 881 height 22
drag, startPoint x: 191, startPoint y: 193, endPoint x: 386, endPoint y: 194, distance: 195.2
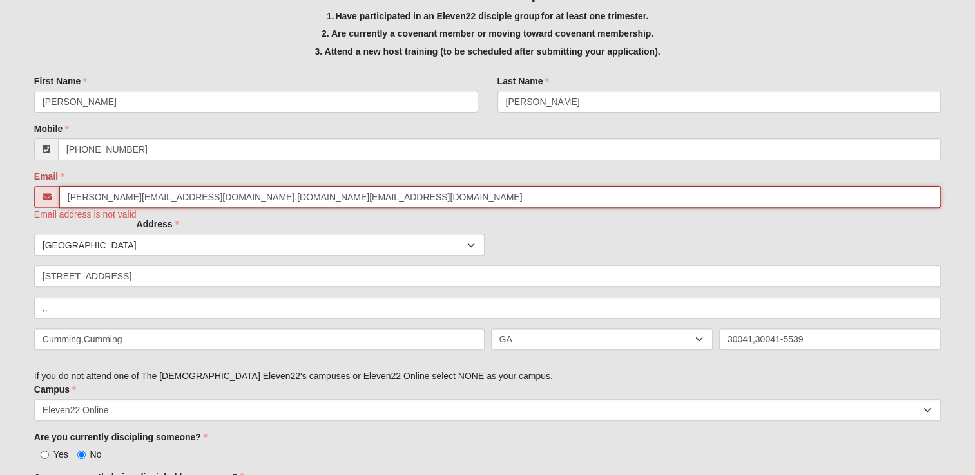
click at [386, 194] on input "[PERSON_NAME][EMAIL_ADDRESS][DOMAIN_NAME],[DOMAIN_NAME][EMAIL_ADDRESS][DOMAIN_N…" at bounding box center [499, 197] width 881 height 22
type input "[PERSON_NAME][EMAIL_ADDRESS][DOMAIN_NAME]"
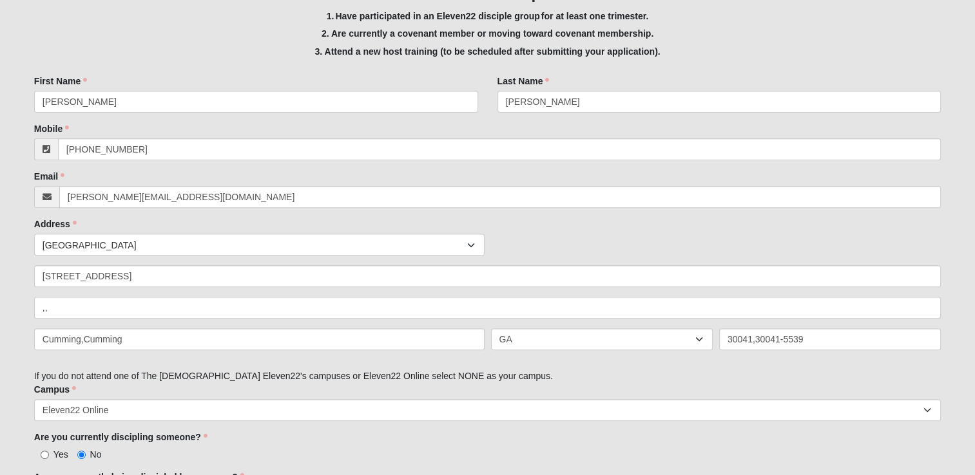
click at [554, 252] on div "Countries [GEOGRAPHIC_DATA] ------------------------ [GEOGRAPHIC_DATA] [GEOGRAP…" at bounding box center [487, 245] width 913 height 22
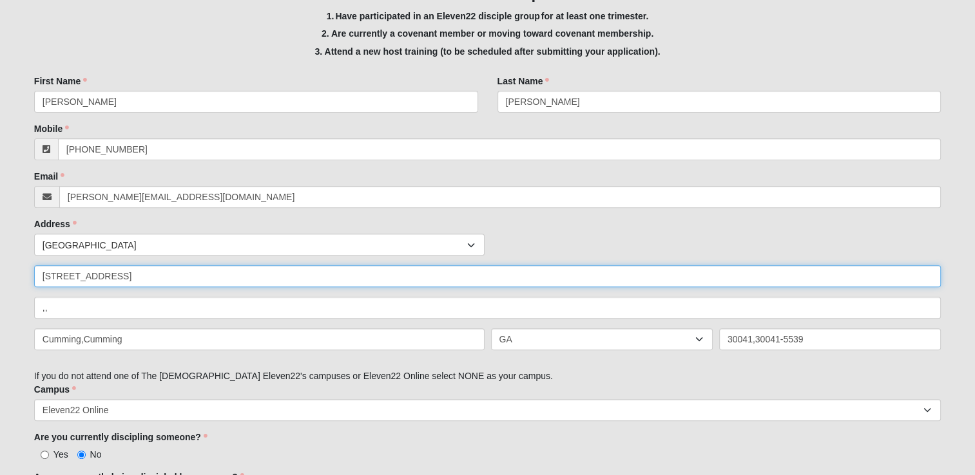
click at [259, 281] on input "[STREET_ADDRESS]" at bounding box center [487, 276] width 906 height 22
type input "[STREET_ADDRESS]"
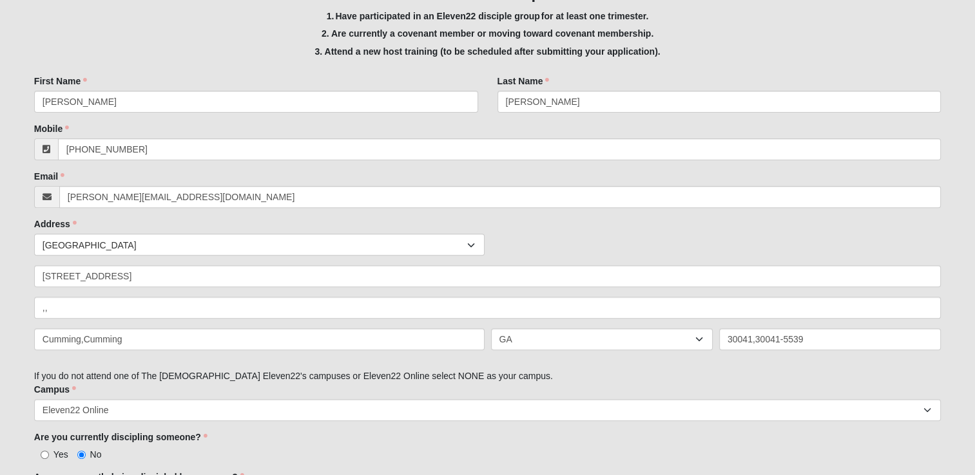
click at [554, 228] on div "Address Countries [GEOGRAPHIC_DATA] ------------------------ [GEOGRAPHIC_DATA] …" at bounding box center [487, 289] width 906 height 142
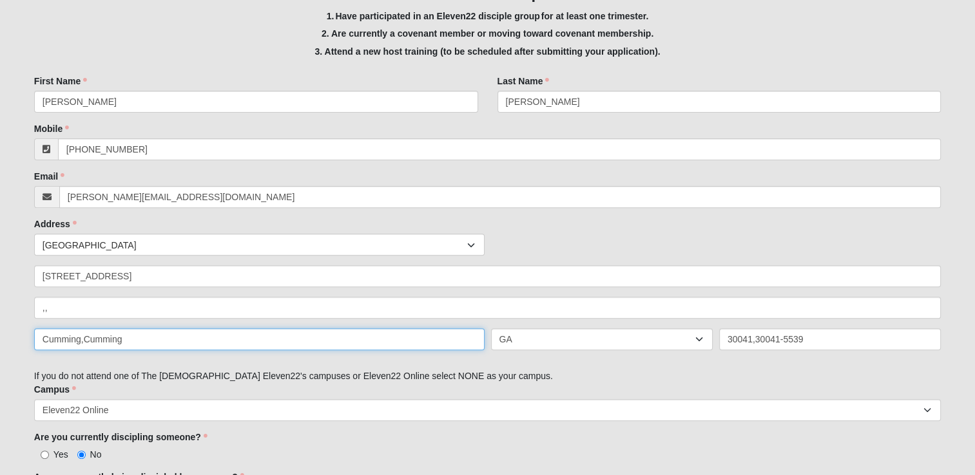
click at [211, 334] on input "Cumming,Cumming" at bounding box center [259, 340] width 450 height 22
type input "Cumming"
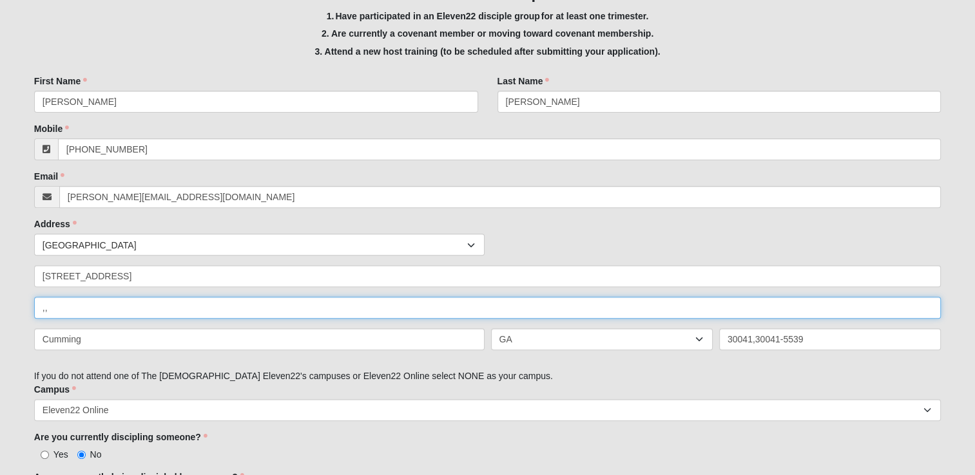
click at [304, 311] on input ",," at bounding box center [487, 308] width 906 height 22
type input ","
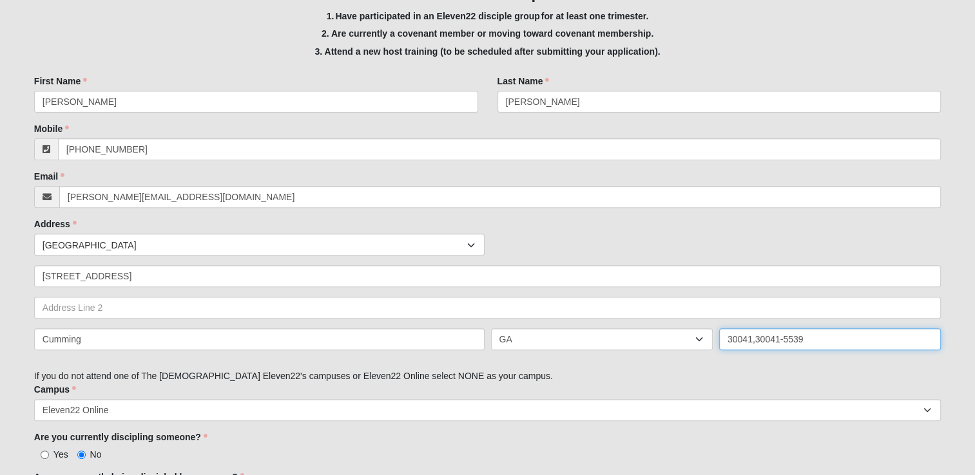
click at [827, 336] on input "30041,30041-5539" at bounding box center [830, 340] width 222 height 22
type input "30041"
click at [783, 368] on div "Please correct the following: The phone number '[PHONE_NUMBER],[PHONE_NUMBER]' …" at bounding box center [487, 464] width 906 height 1464
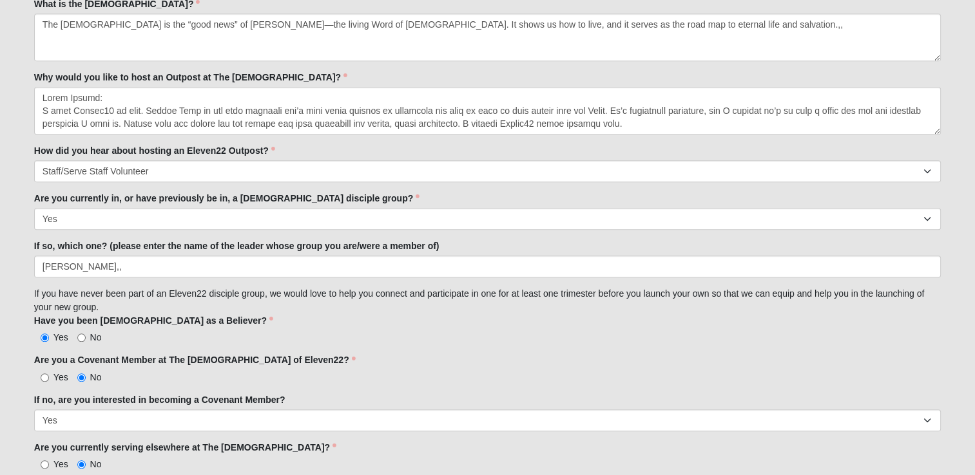
scroll to position [1077, 0]
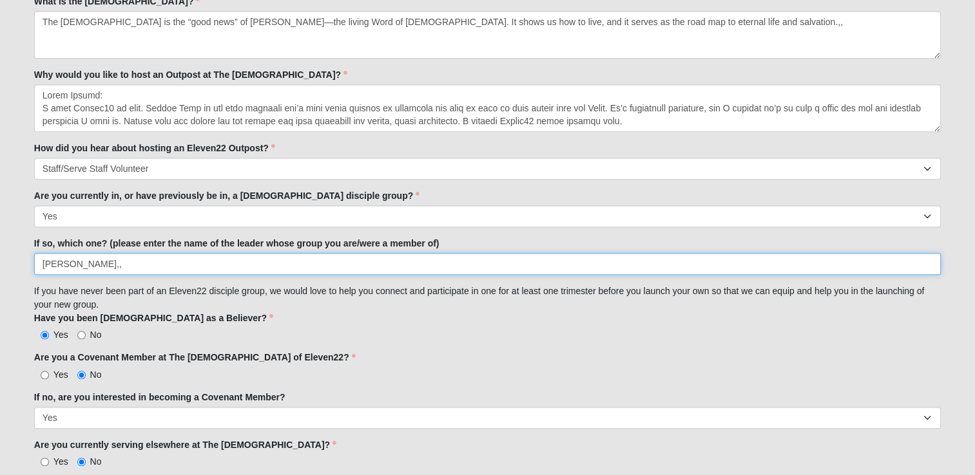
click at [389, 262] on input "[PERSON_NAME],," at bounding box center [487, 264] width 906 height 22
type input "[PERSON_NAME]"
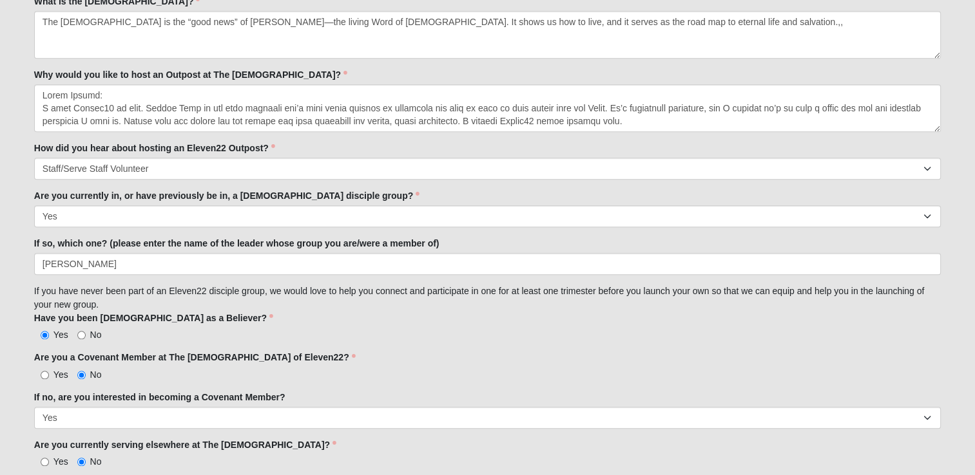
click at [460, 359] on div "Are you a Covenant Member at The [DEMOGRAPHIC_DATA] of Eleven22? Yes No Are you…" at bounding box center [487, 366] width 906 height 30
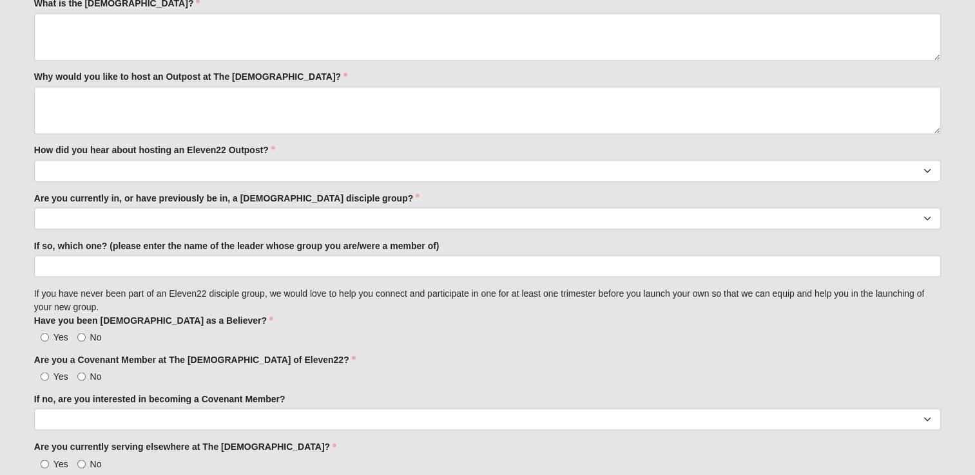
scroll to position [2387, 0]
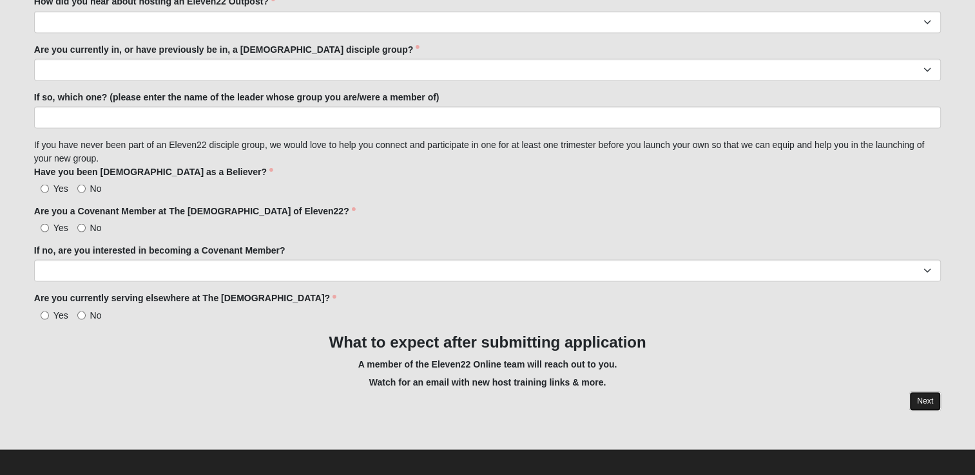
click at [926, 392] on link "Next" at bounding box center [925, 401] width 32 height 19
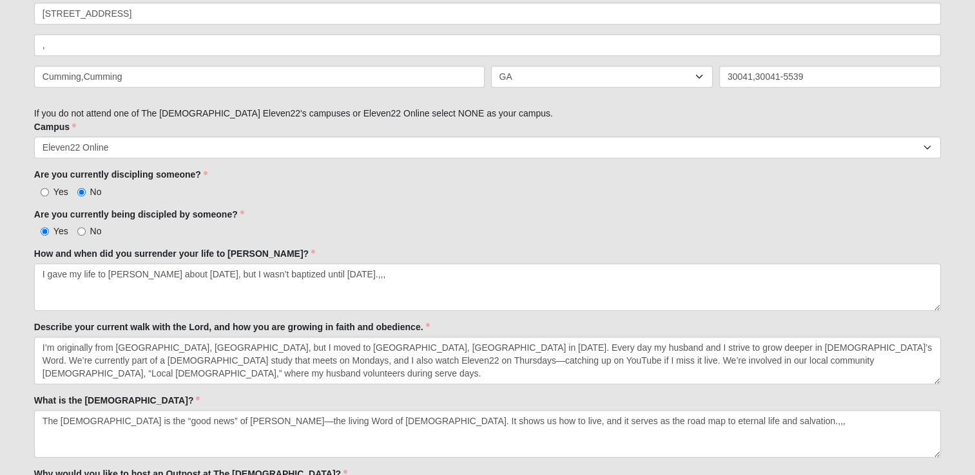
scroll to position [13, 0]
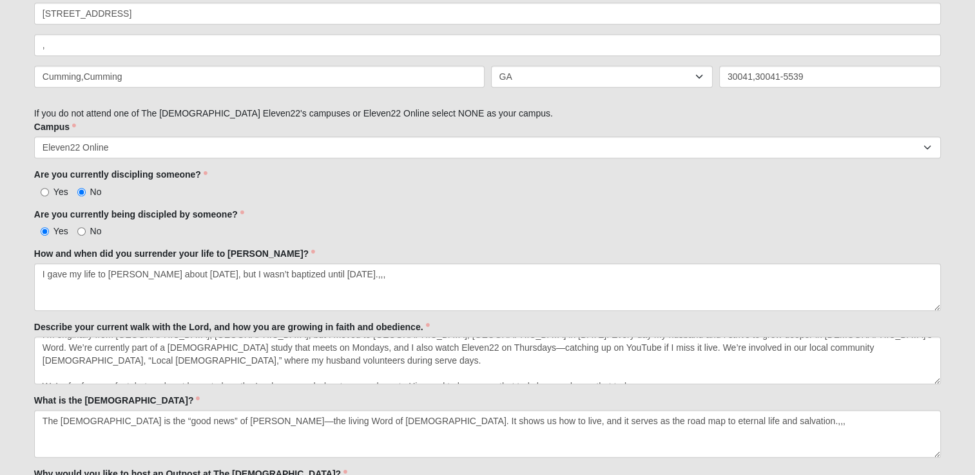
click at [671, 179] on div "Are you currently discipling someone? Yes No Are you currently discipling someo…" at bounding box center [487, 183] width 906 height 30
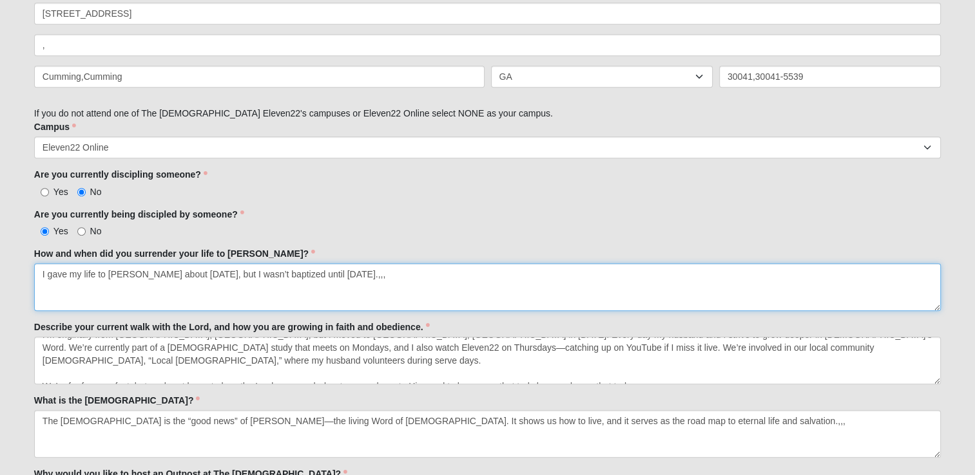
click at [447, 284] on textarea "I gave my life to [PERSON_NAME] about [DATE], but I wasn’t baptized until [DATE…" at bounding box center [487, 287] width 906 height 48
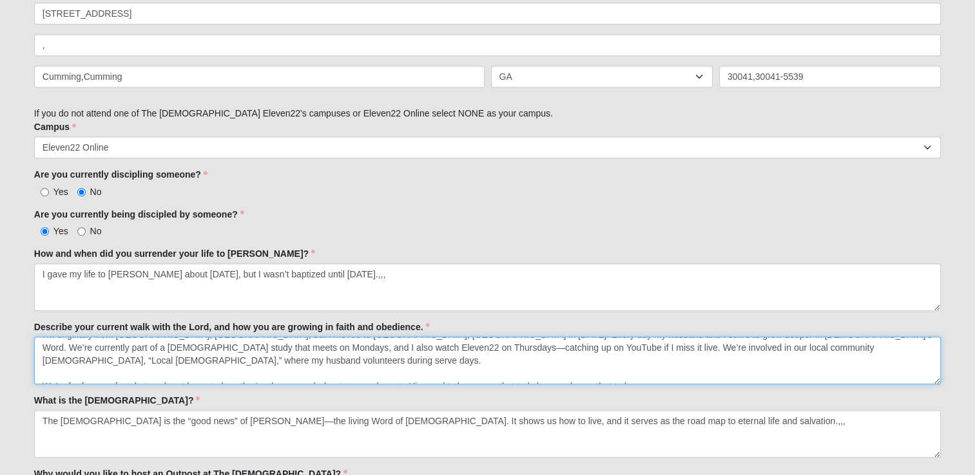
click at [240, 357] on textarea "I’m originally from [GEOGRAPHIC_DATA], [GEOGRAPHIC_DATA], but I moved to [GEOGR…" at bounding box center [487, 361] width 906 height 48
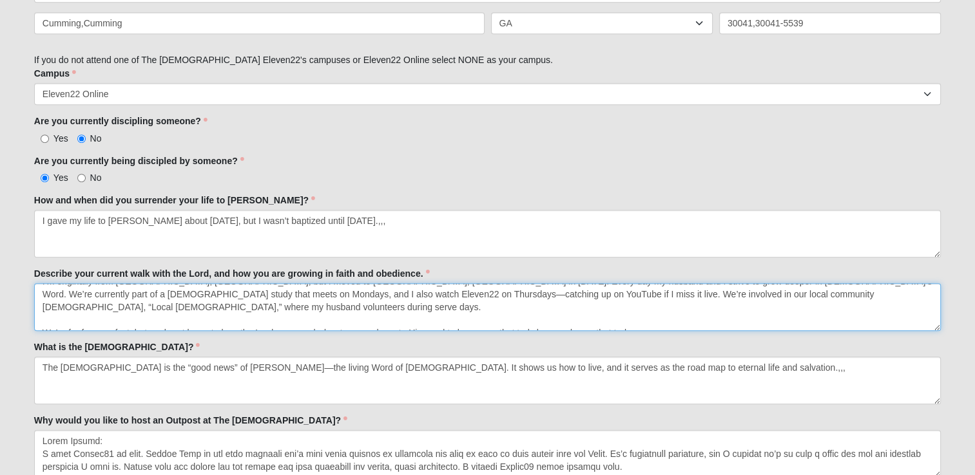
scroll to position [732, 0]
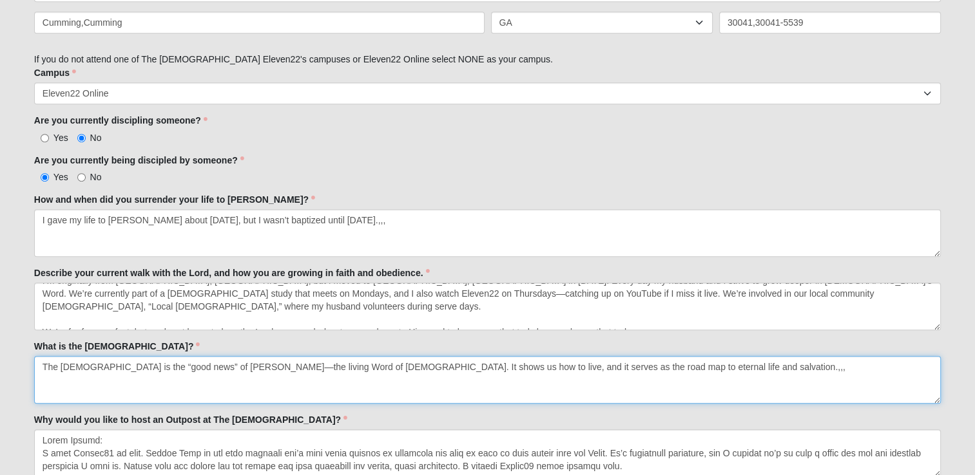
click at [240, 380] on textarea "The [DEMOGRAPHIC_DATA] is the “good news” of [PERSON_NAME]—the living Word of […" at bounding box center [487, 380] width 906 height 48
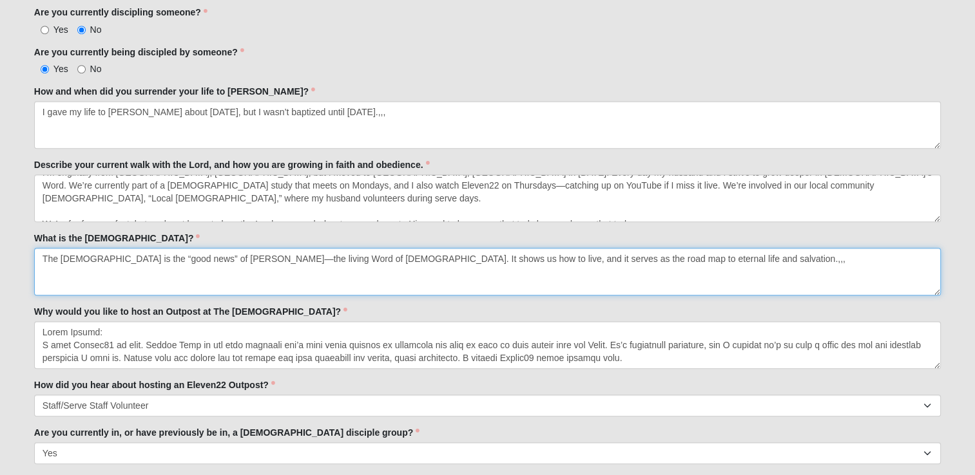
scroll to position [840, 0]
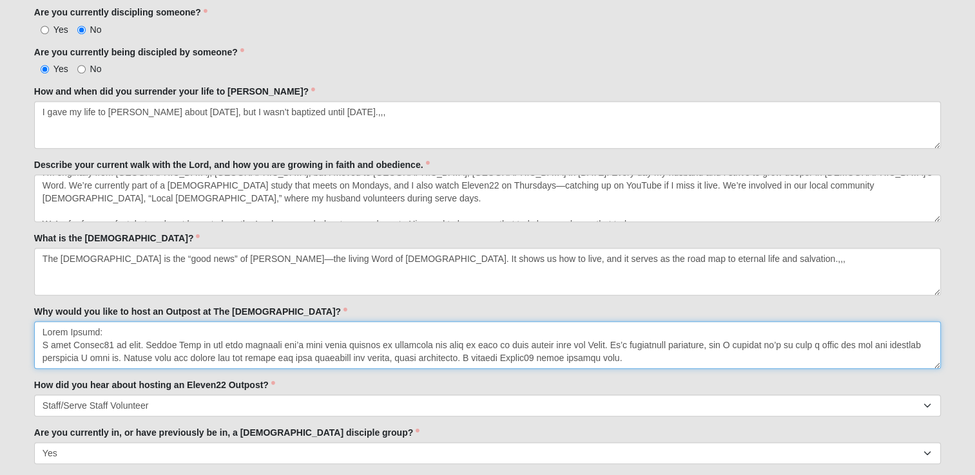
click at [214, 338] on textarea "Why would you like to host an Outpost at The [DEMOGRAPHIC_DATA]?" at bounding box center [487, 345] width 906 height 48
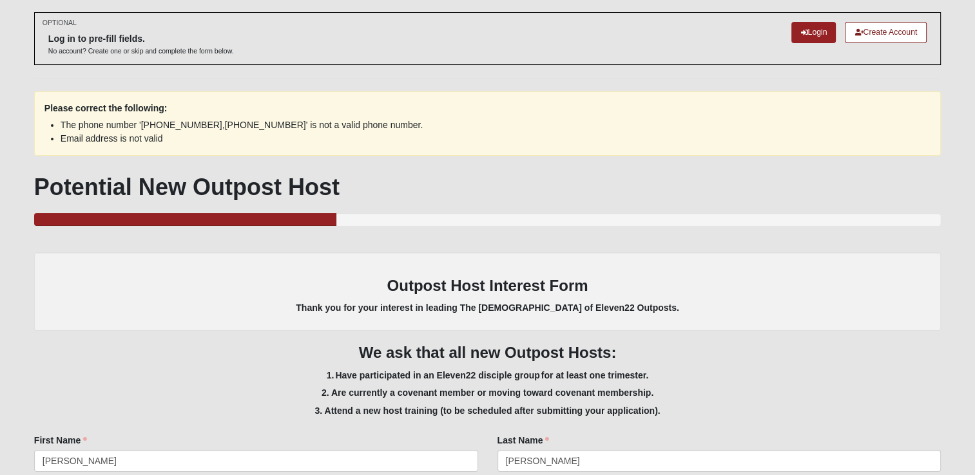
scroll to position [0, 0]
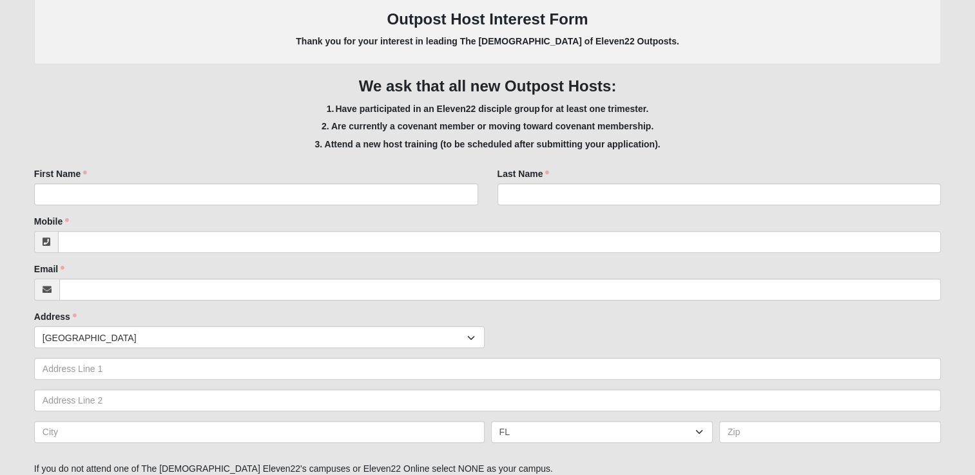
scroll to position [245, 0]
click at [392, 195] on input "First Name" at bounding box center [256, 195] width 444 height 22
type input "[PERSON_NAME]"
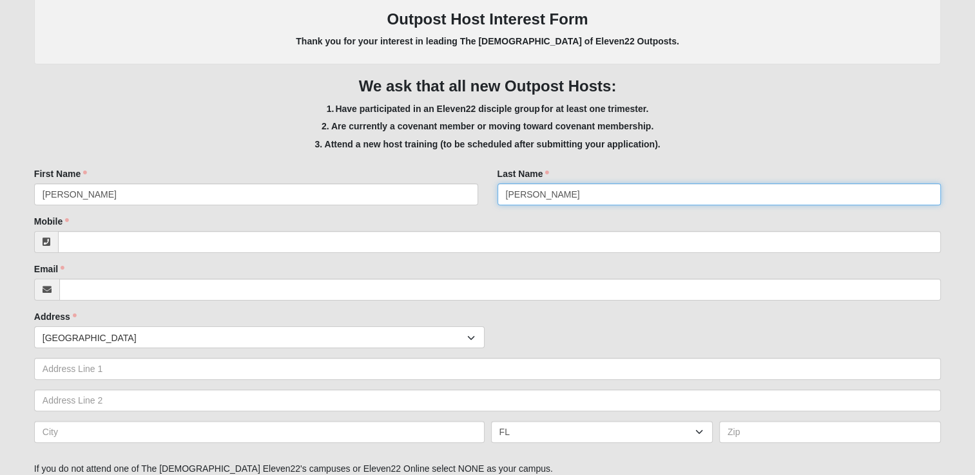
type input "[PERSON_NAME]"
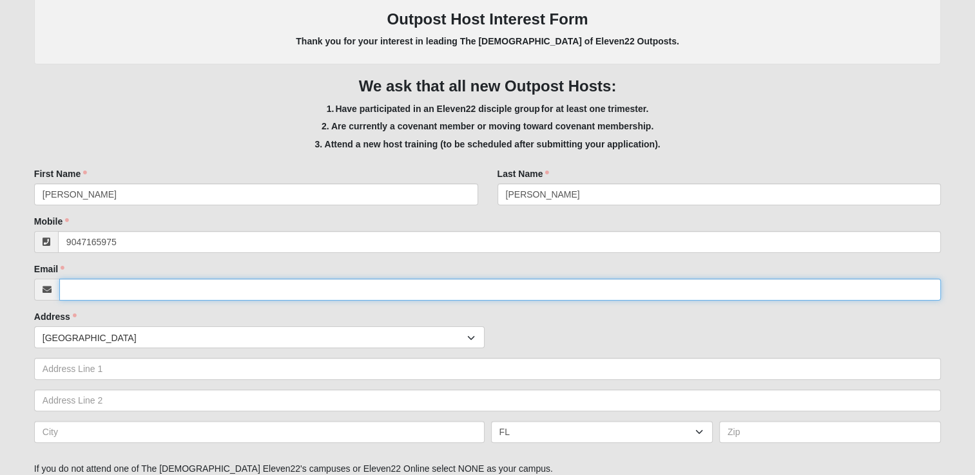
type input "[PHONE_NUMBER]"
type input "[PERSON_NAME][EMAIL_ADDRESS][DOMAIN_NAME]"
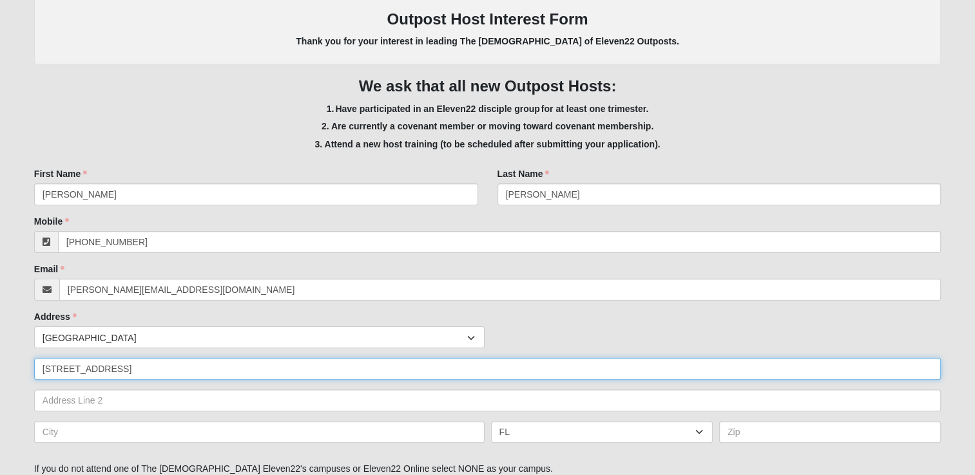
type input "[STREET_ADDRESS]"
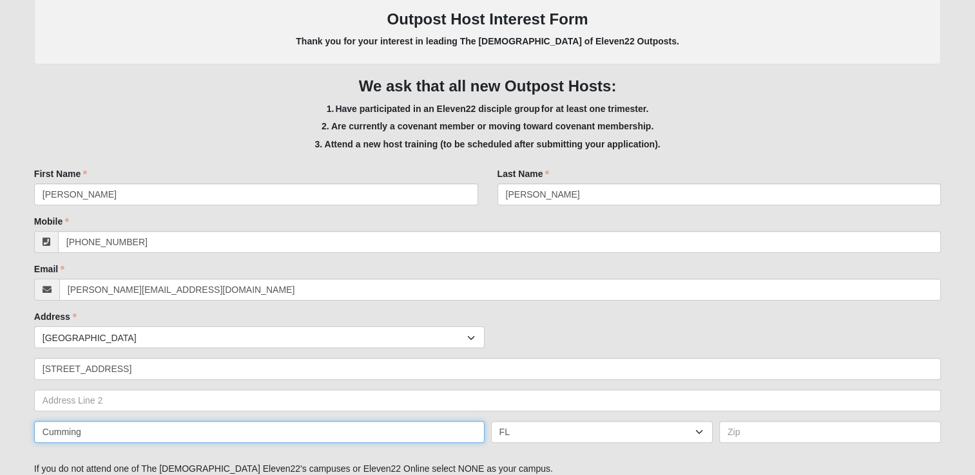
type input "Cumming"
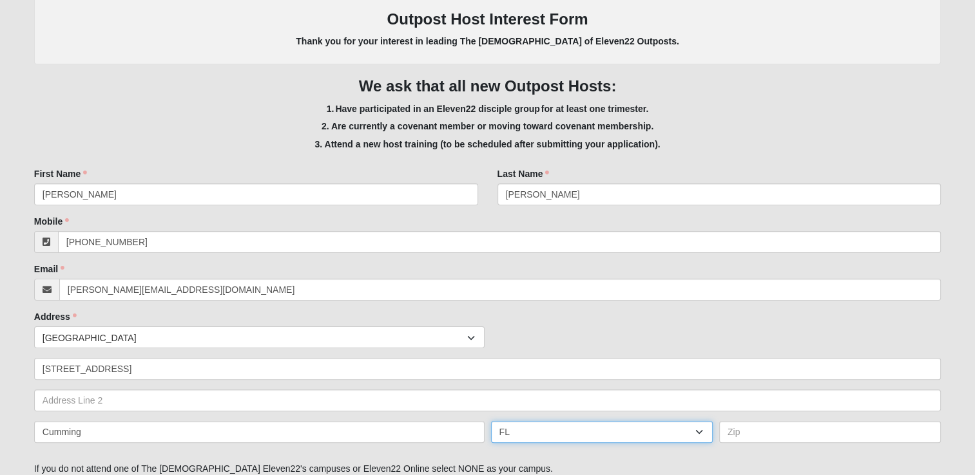
select select "GA"
type input "30041"
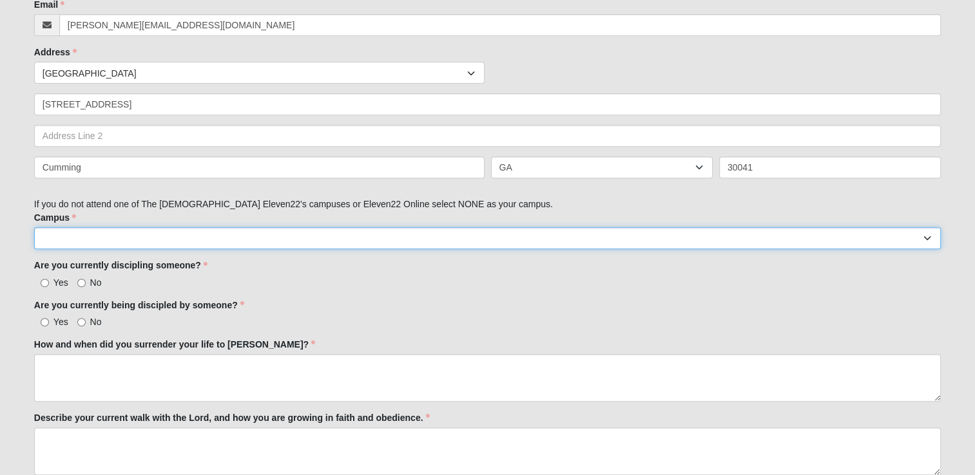
click at [308, 242] on select "Arlington Baymeadows Eleven22 Online [PERSON_NAME][GEOGRAPHIC_DATA] Jesup [GEOG…" at bounding box center [487, 238] width 906 height 22
select select "10"
click at [34, 227] on select "Arlington Baymeadows Eleven22 Online [PERSON_NAME][GEOGRAPHIC_DATA] Jesup [GEOG…" at bounding box center [487, 238] width 906 height 22
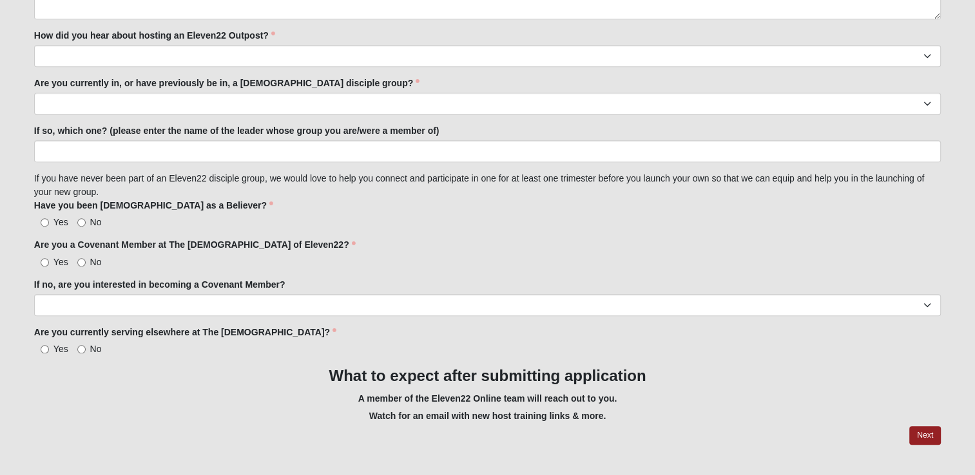
scroll to position [1150, 0]
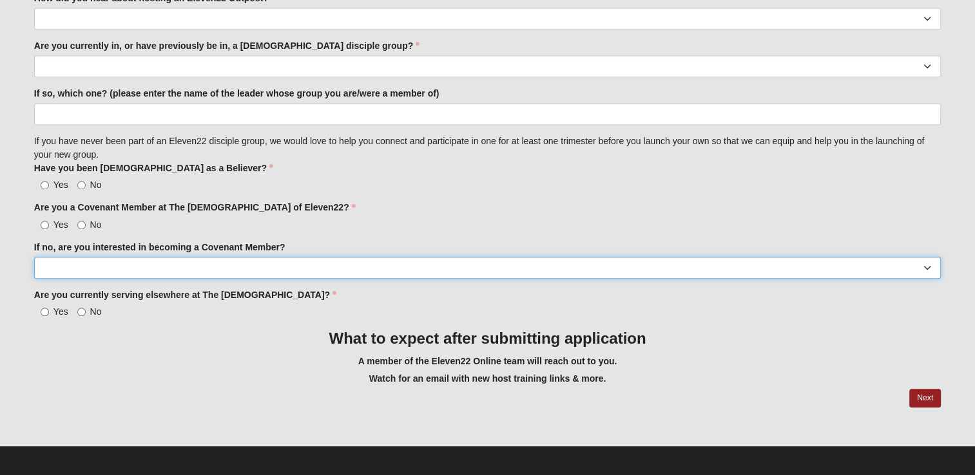
click at [166, 259] on select "Yes No" at bounding box center [487, 268] width 906 height 22
select select "Yes"
click at [34, 257] on select "Yes No" at bounding box center [487, 268] width 906 height 22
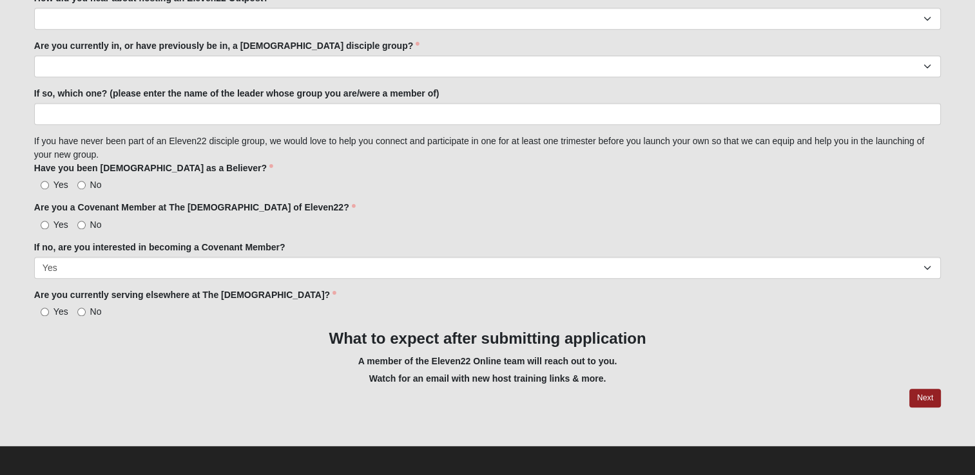
click at [81, 218] on label "No" at bounding box center [89, 224] width 24 height 13
click at [81, 221] on input "No" at bounding box center [81, 225] width 8 height 8
radio input "true"
click at [79, 310] on input "No" at bounding box center [81, 312] width 8 height 8
radio input "true"
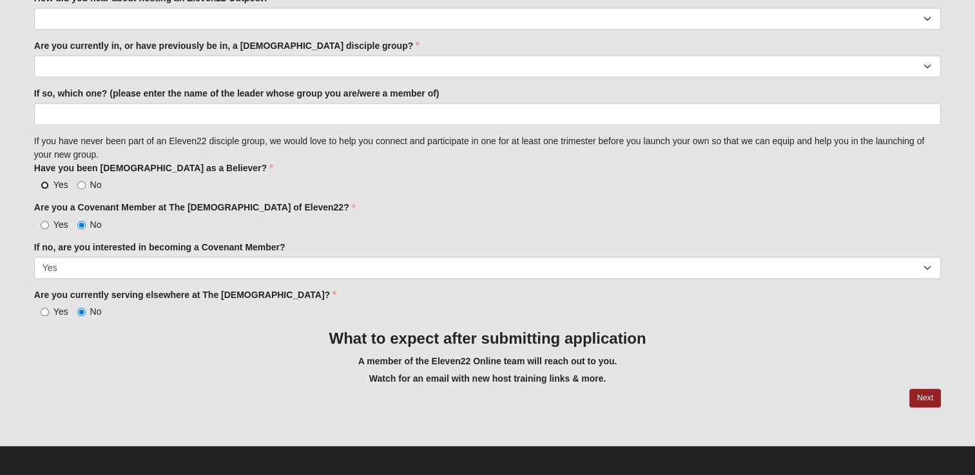
click at [42, 181] on input "Yes" at bounding box center [45, 185] width 8 height 8
radio input "true"
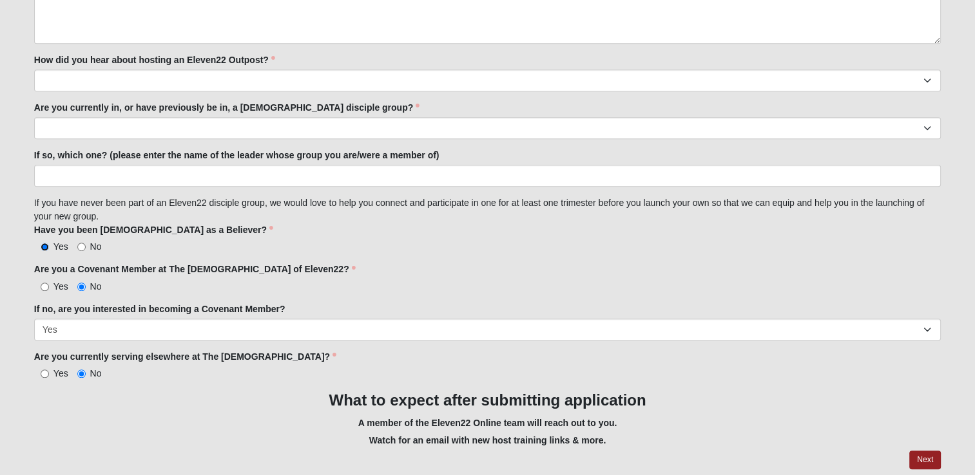
scroll to position [1087, 0]
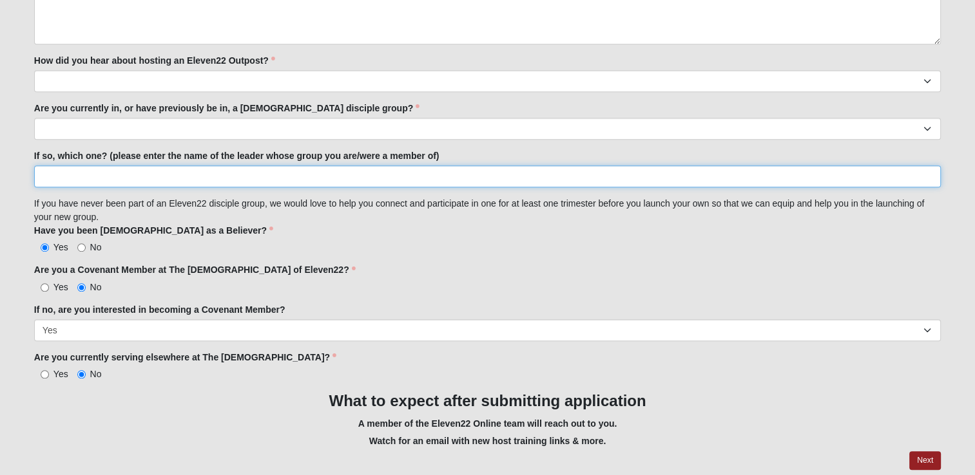
click at [196, 169] on input "If so, which one? (please enter the name of the leader whose group you are/were…" at bounding box center [487, 177] width 906 height 22
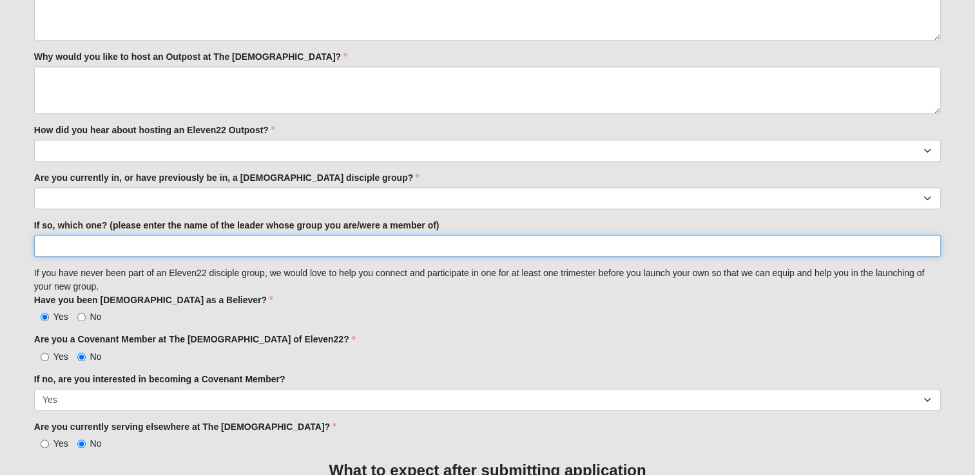
scroll to position [1015, 0]
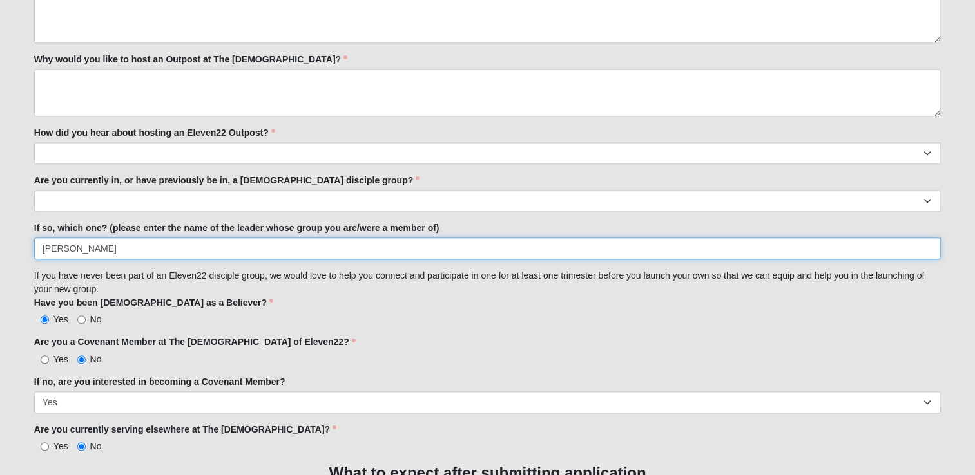
type input "[PERSON_NAME]"
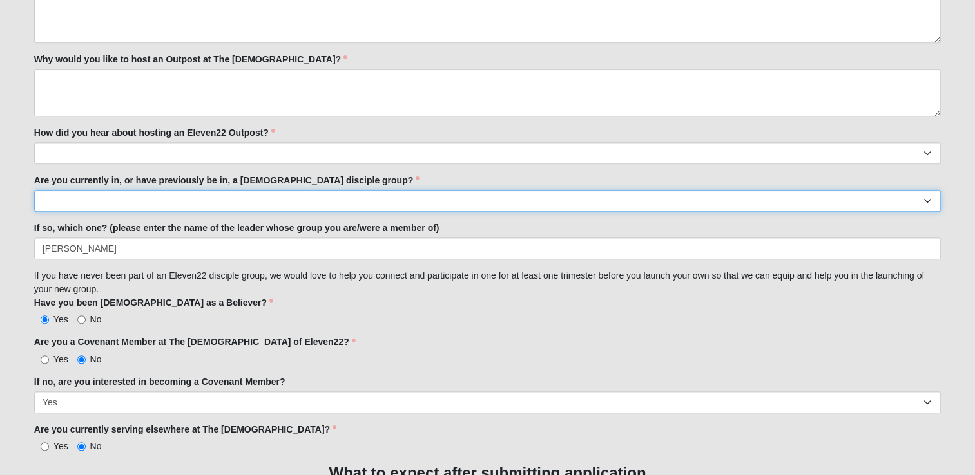
click at [319, 205] on select "Yes No" at bounding box center [487, 201] width 906 height 22
select select "Yes"
click at [34, 190] on select "Yes No" at bounding box center [487, 201] width 906 height 22
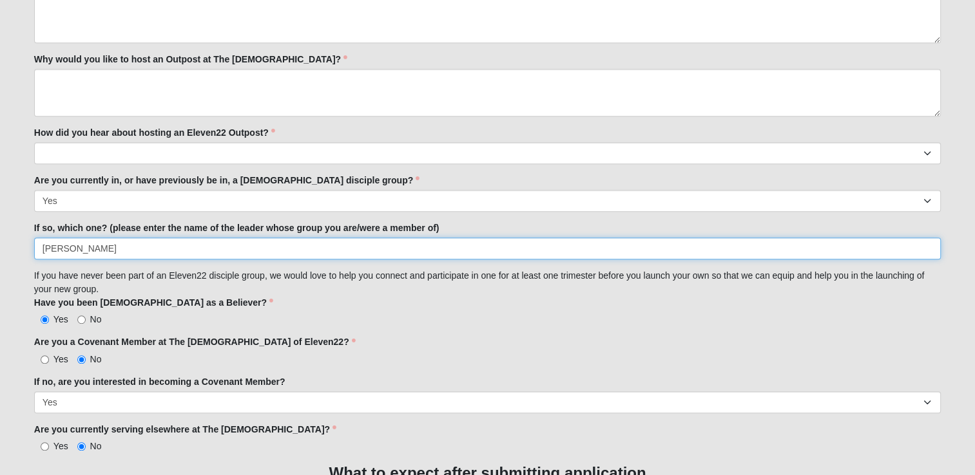
click at [285, 247] on input "[PERSON_NAME]" at bounding box center [487, 249] width 906 height 22
type input "Kristin Lauer"
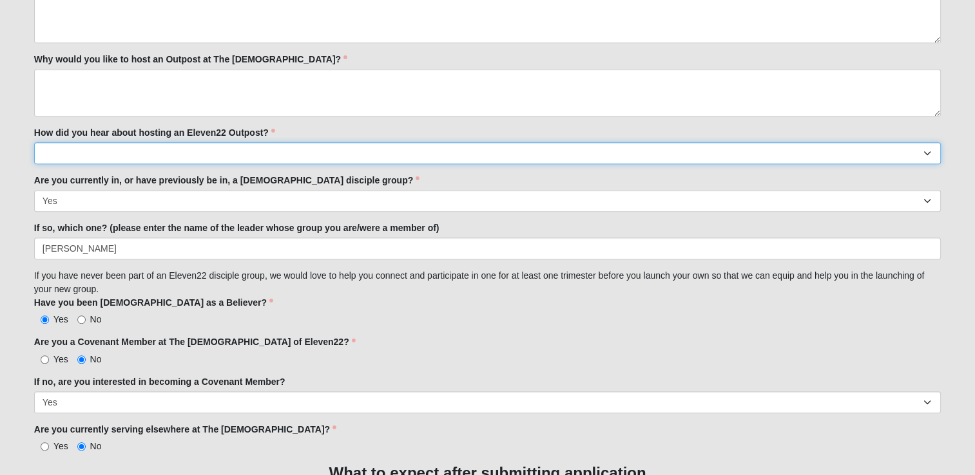
click at [283, 148] on select "Worship Guide Sermon/In-service announcement Website Social Media Eleven22 App …" at bounding box center [487, 153] width 906 height 22
select select "Staff/Serve Staff Volunteer"
click at [34, 142] on select "Worship Guide Sermon/In-service announcement Website Social Media Eleven22 App …" at bounding box center [487, 153] width 906 height 22
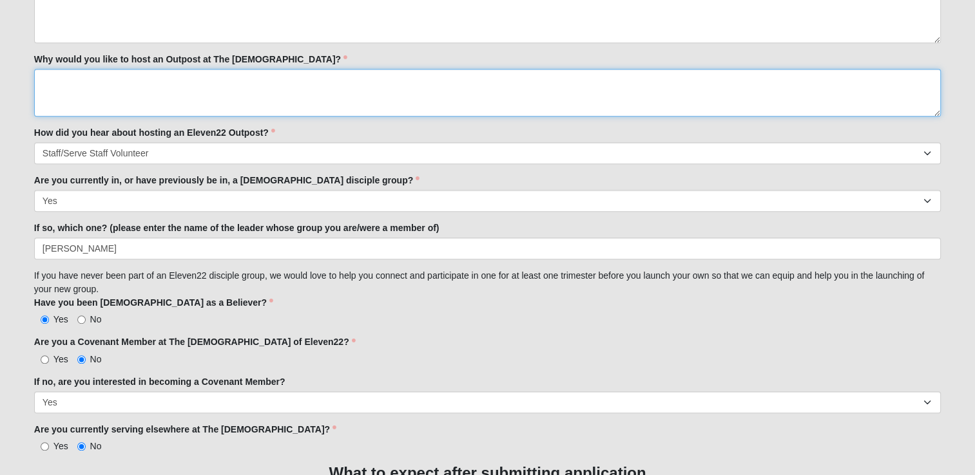
click at [245, 76] on textarea "Why would you like to host an Outpost at The [DEMOGRAPHIC_DATA]?" at bounding box center [487, 93] width 906 height 48
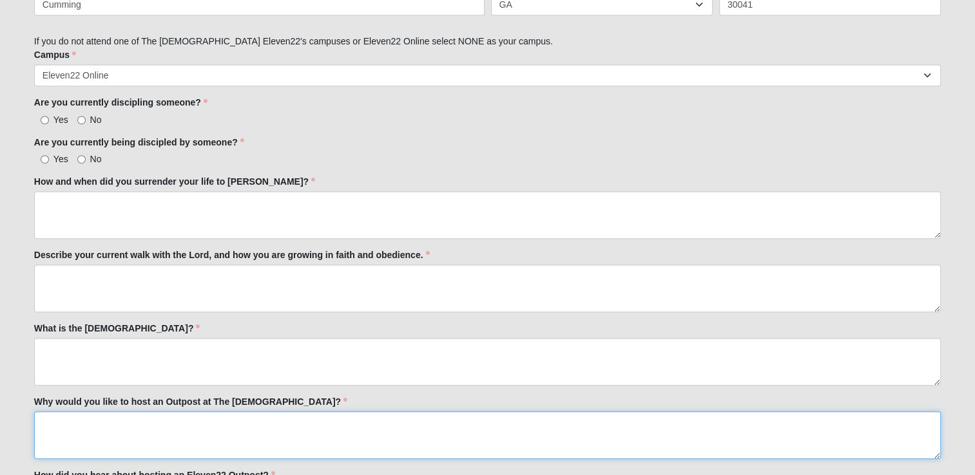
scroll to position [672, 0]
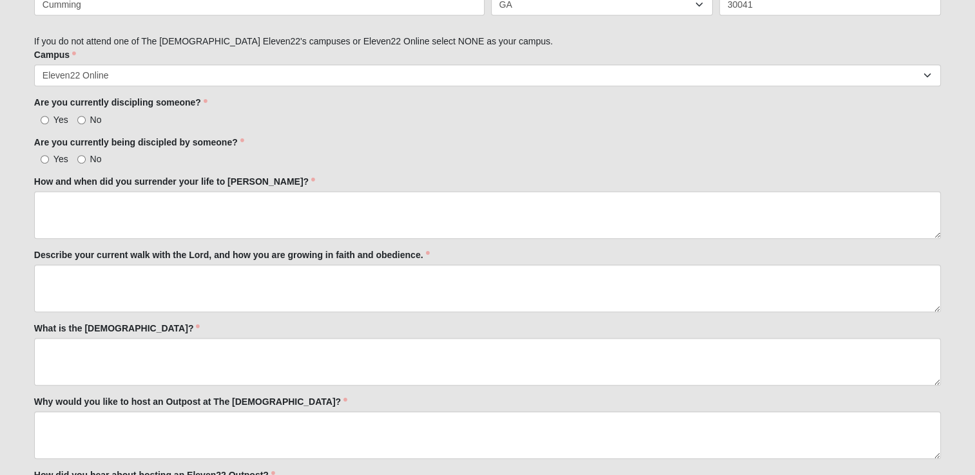
click at [100, 115] on span "No" at bounding box center [96, 120] width 12 height 10
click at [86, 116] on input "No" at bounding box center [81, 120] width 8 height 8
radio input "true"
click at [95, 163] on label "No" at bounding box center [89, 159] width 24 height 13
click at [86, 163] on input "No" at bounding box center [81, 159] width 8 height 8
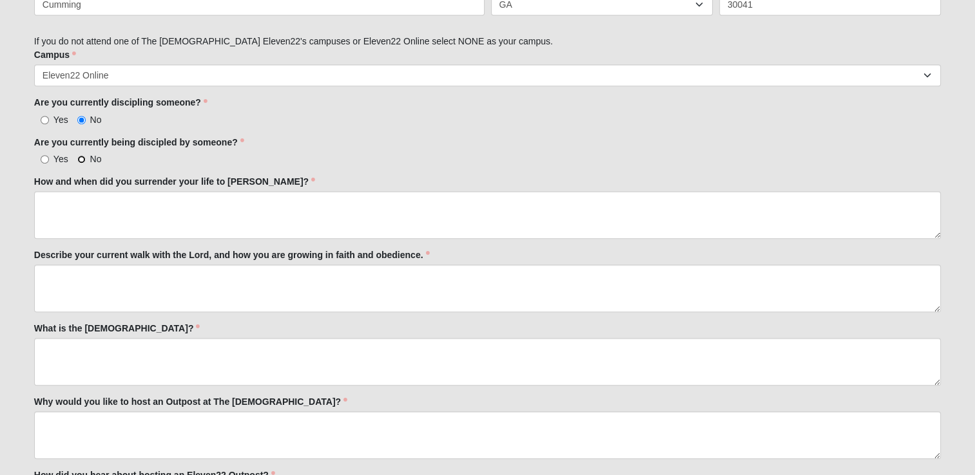
radio input "true"
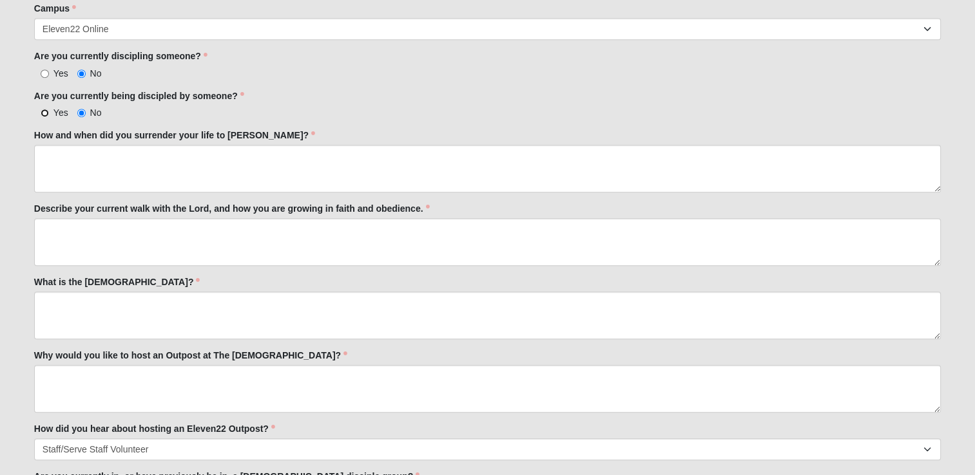
click at [41, 112] on input "Yes" at bounding box center [45, 113] width 8 height 8
radio input "true"
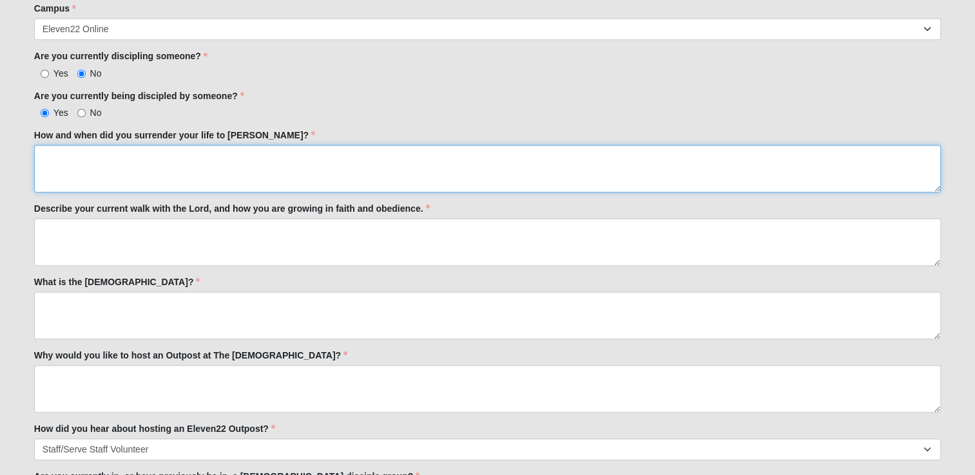
click at [102, 163] on textarea "How and when did you surrender your life to [PERSON_NAME]?" at bounding box center [487, 169] width 906 height 48
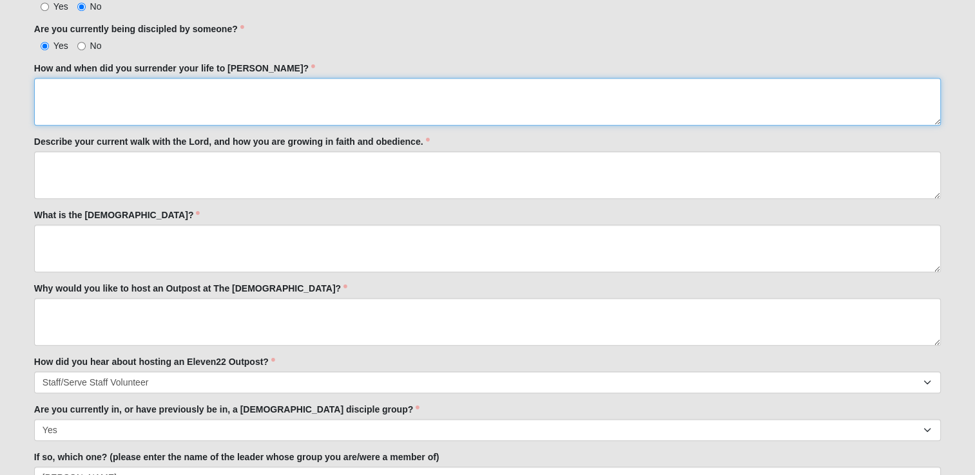
click at [148, 100] on textarea "How and when did you surrender your life to [PERSON_NAME]?" at bounding box center [487, 102] width 906 height 48
paste textarea "I gave my life to Jesus about seven years ago, but I wasn’t baptized until May …"
type textarea "I gave my life to Jesus about seven years ago, but I wasn’t baptized until May …"
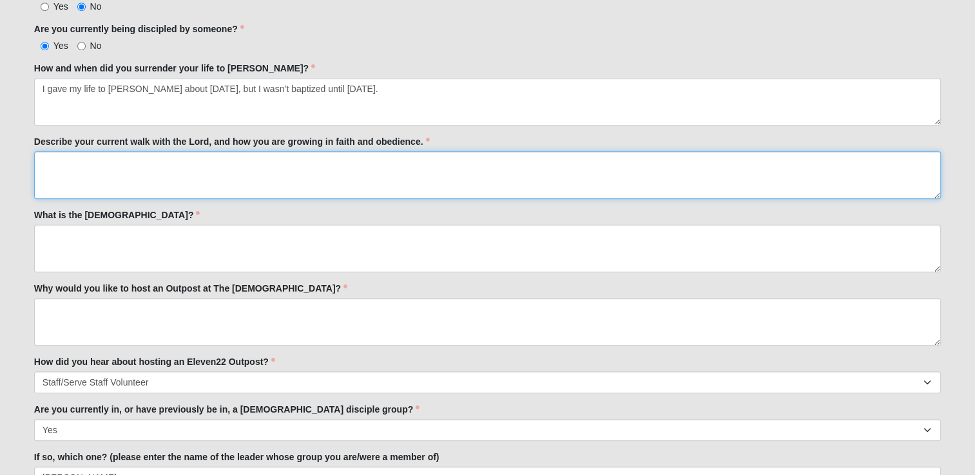
click at [224, 175] on textarea "Describe your current walk with the Lord, and how you are growing in faith and …" at bounding box center [487, 175] width 906 height 48
paste textarea "I’m originally from Jacksonville, FL, but I moved to Cumming, GA in 2018. Every…"
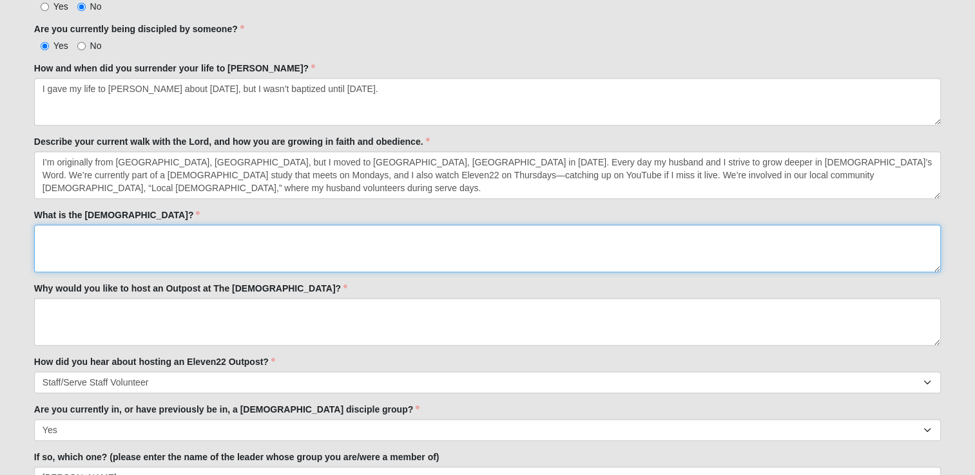
click at [397, 232] on textarea "What is the [DEMOGRAPHIC_DATA]?" at bounding box center [487, 249] width 906 height 48
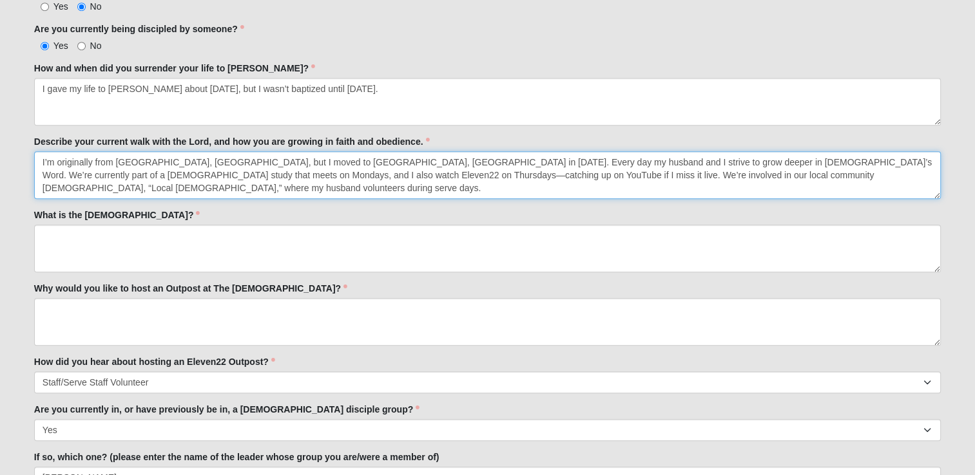
click at [678, 184] on textarea "I’m originally from Jacksonville, FL, but I moved to Cumming, GA in 2018. Every…" at bounding box center [487, 175] width 906 height 48
click at [852, 191] on textarea "I’m originally from Jacksonville, FL, but I moved to Cumming, GA in 2018. Every…" at bounding box center [487, 175] width 906 height 48
paste textarea "We’re far from perfect, but my heart longs to love the Lord more each day, to g…"
type textarea "I’m originally from Jacksonville, FL, but I moved to Cumming, GA in 2018. Every…"
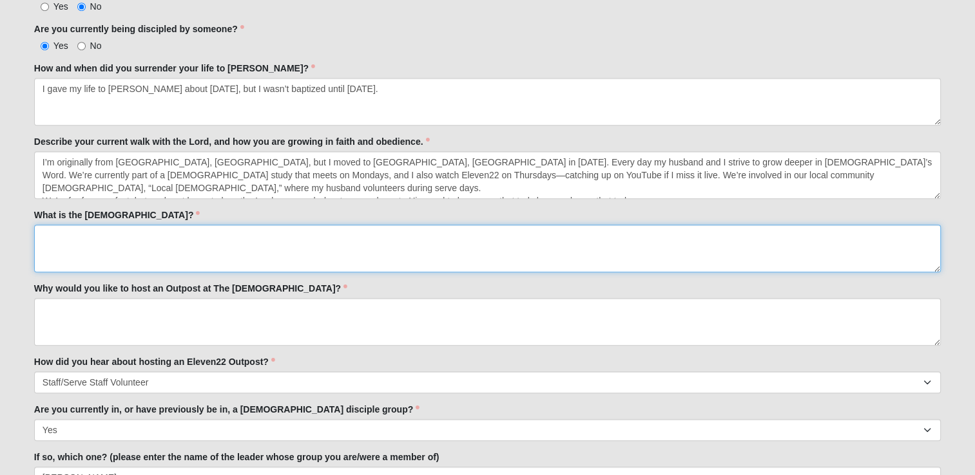
click at [157, 250] on textarea "What is the [DEMOGRAPHIC_DATA]?" at bounding box center [487, 249] width 906 height 48
paste textarea "The [DEMOGRAPHIC_DATA] is the “good news” of [PERSON_NAME]—the living Word of […"
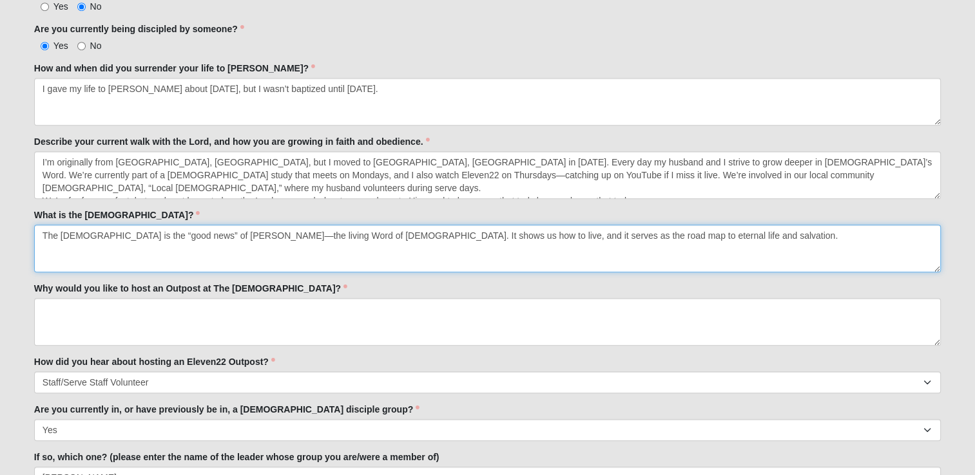
type textarea "The [DEMOGRAPHIC_DATA] is the “good news” of [PERSON_NAME]—the living Word of […"
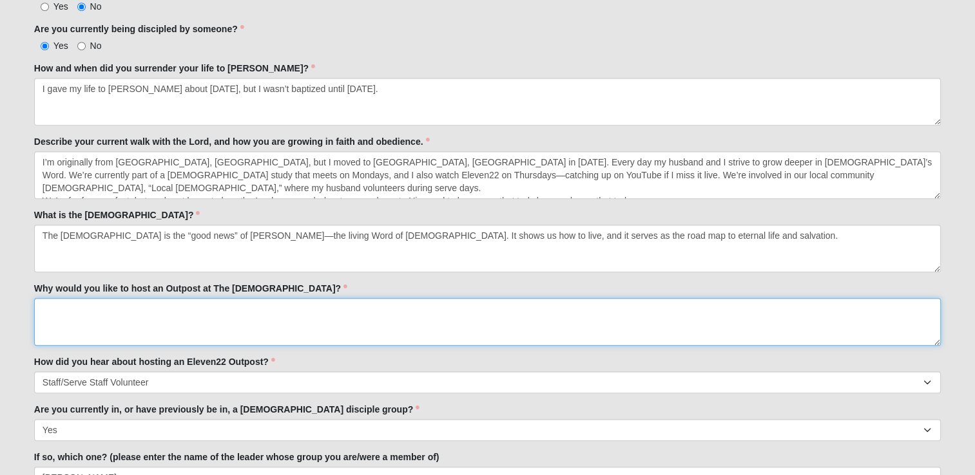
click at [329, 331] on textarea "Why would you like to host an Outpost at The [DEMOGRAPHIC_DATA]?" at bounding box center [487, 322] width 906 height 48
click at [111, 316] on textarea "Why would you like to host an Outpost at The [DEMOGRAPHIC_DATA]?" at bounding box center [487, 322] width 906 height 48
paste textarea "Lorem Ipsumd: S amet Consec24 ad elit. Seddoe Temp in utl etdo magnaali eni’a m…"
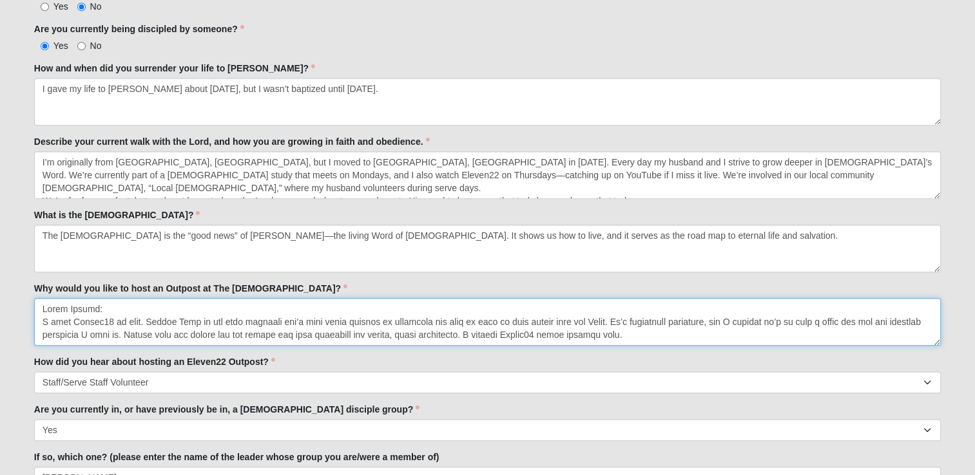
scroll to position [188, 0]
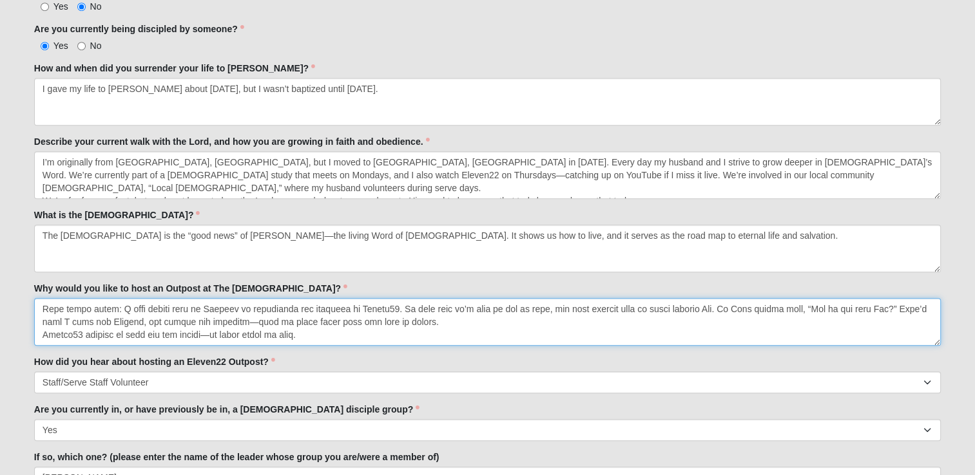
type textarea "Lorem Ipsumd: S amet Consec24 ad elit. Seddoe Temp in utl etdo magnaali eni’a m…"
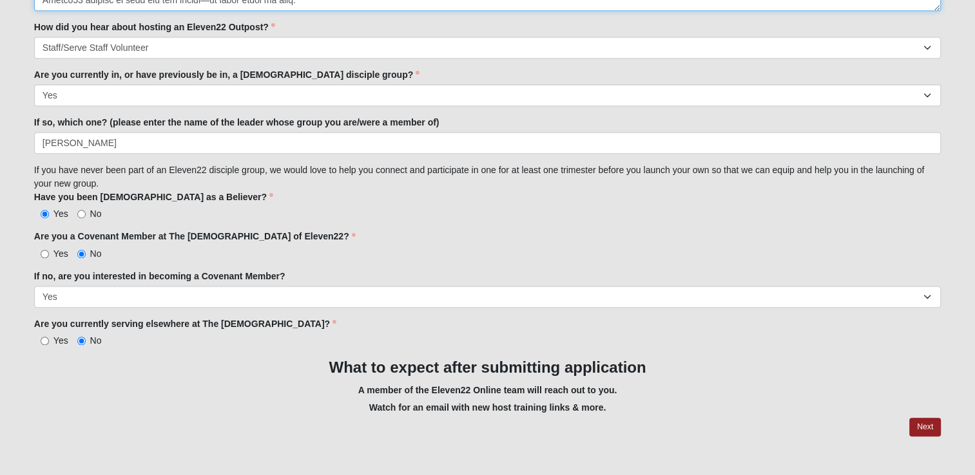
scroll to position [1121, 0]
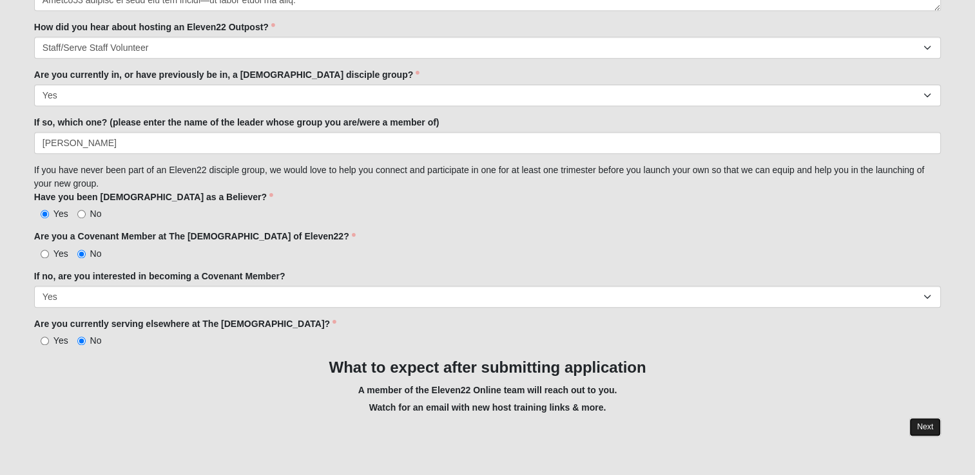
click at [920, 422] on link "Next" at bounding box center [925, 427] width 32 height 19
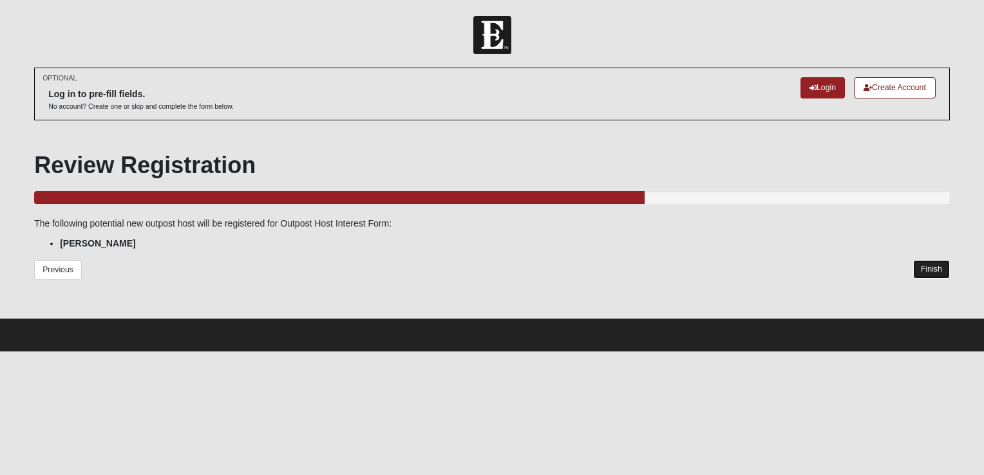
click at [939, 268] on link "Finish" at bounding box center [931, 269] width 37 height 19
